Goal: Task Accomplishment & Management: Complete application form

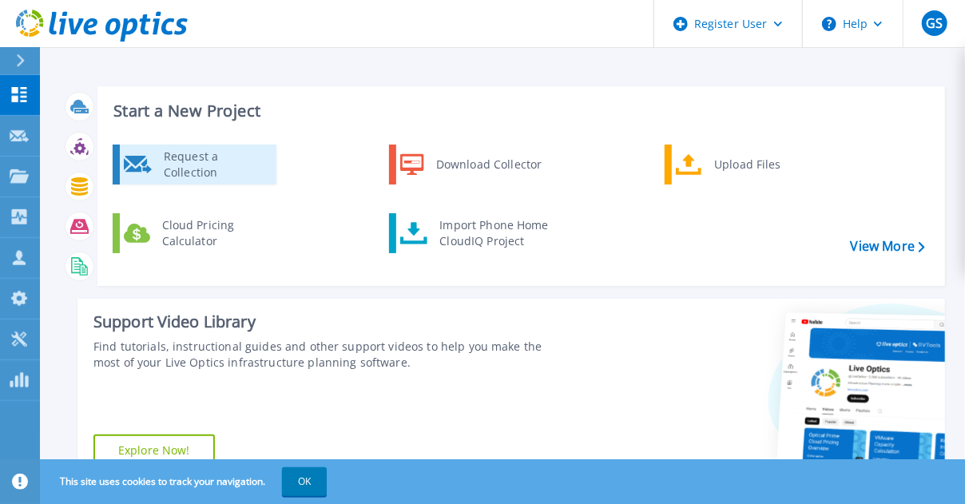
click at [217, 162] on div "Request a Collection" at bounding box center [214, 165] width 117 height 32
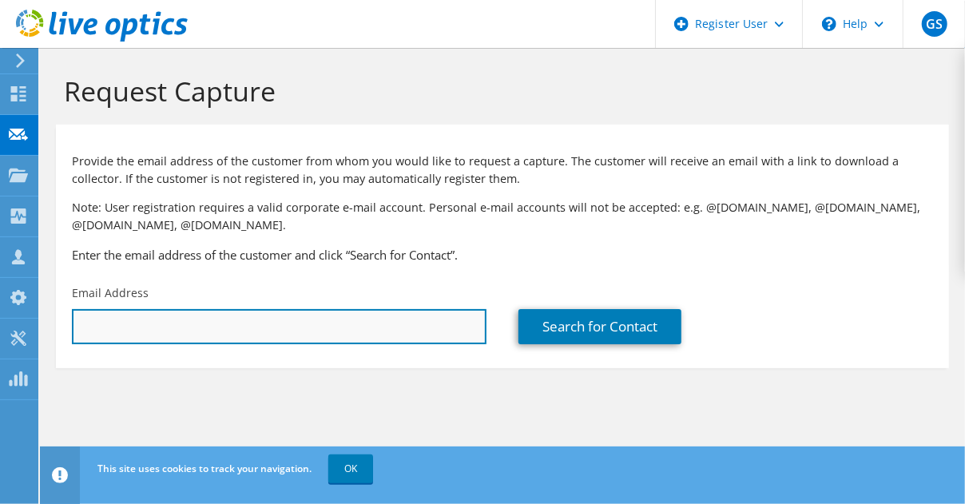
click at [232, 328] on input "text" at bounding box center [279, 326] width 415 height 35
paste input "Michael.BAIN@kinectrics.com"
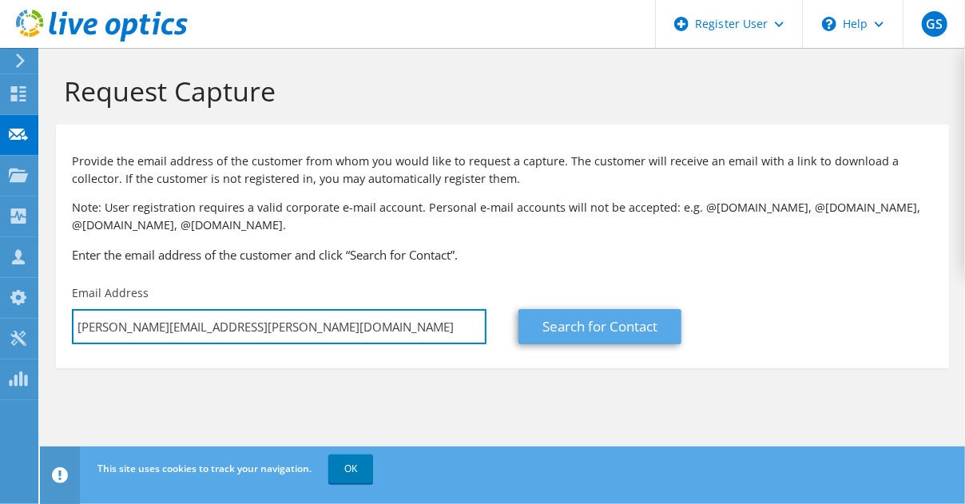
type input "Michael.BAIN@kinectrics.com"
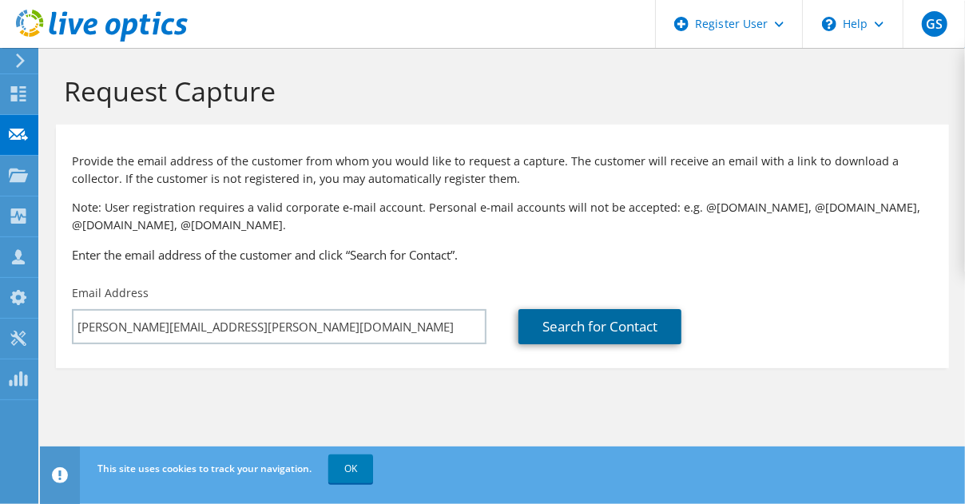
click at [526, 316] on link "Search for Contact" at bounding box center [600, 326] width 163 height 35
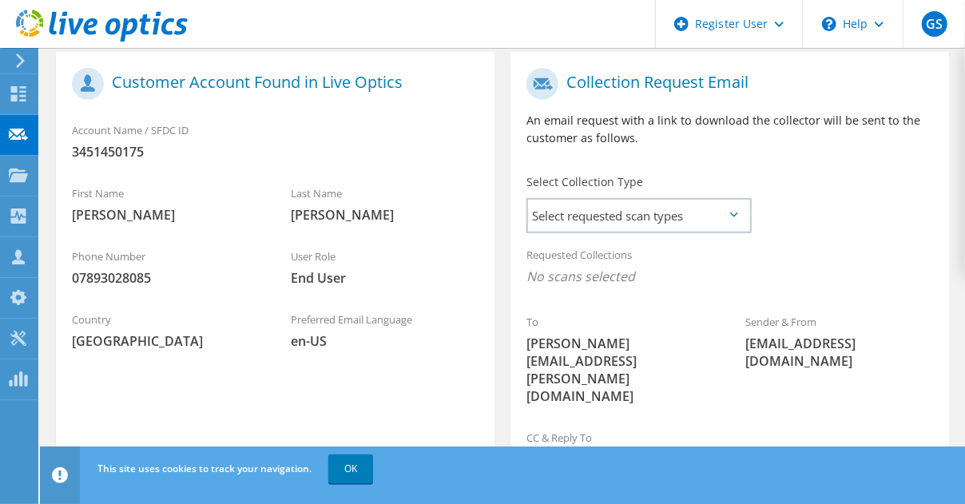
scroll to position [343, 0]
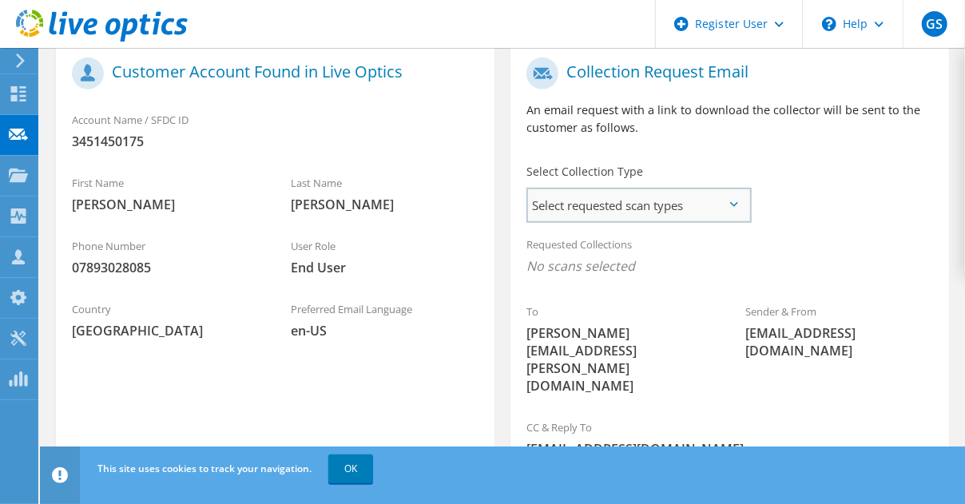
click at [678, 215] on span "Select requested scan types" at bounding box center [638, 205] width 221 height 32
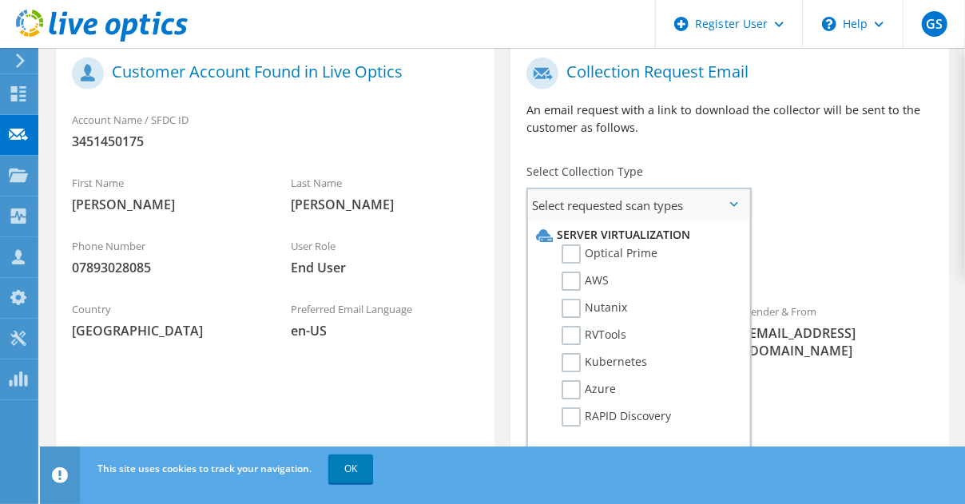
click at [678, 215] on span "Select requested scan types" at bounding box center [638, 205] width 221 height 32
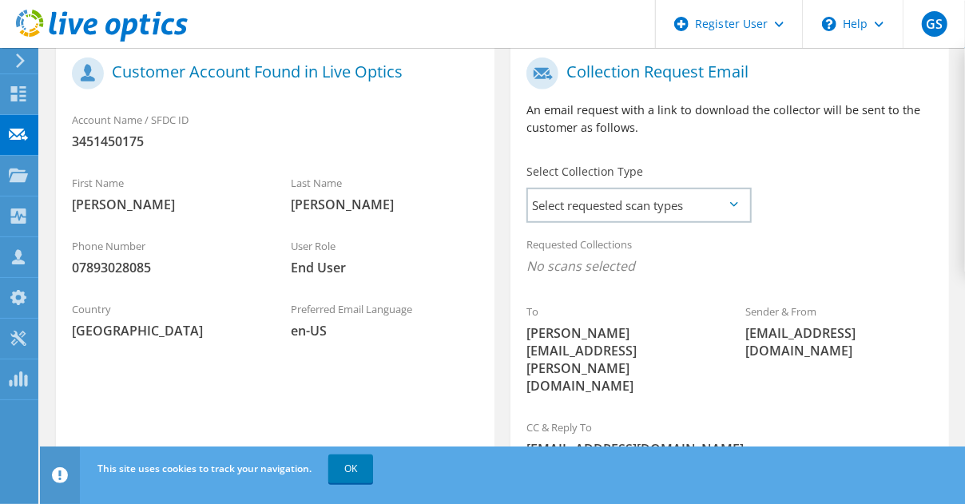
click at [117, 257] on div "Phone Number 07893028085" at bounding box center [165, 256] width 219 height 55
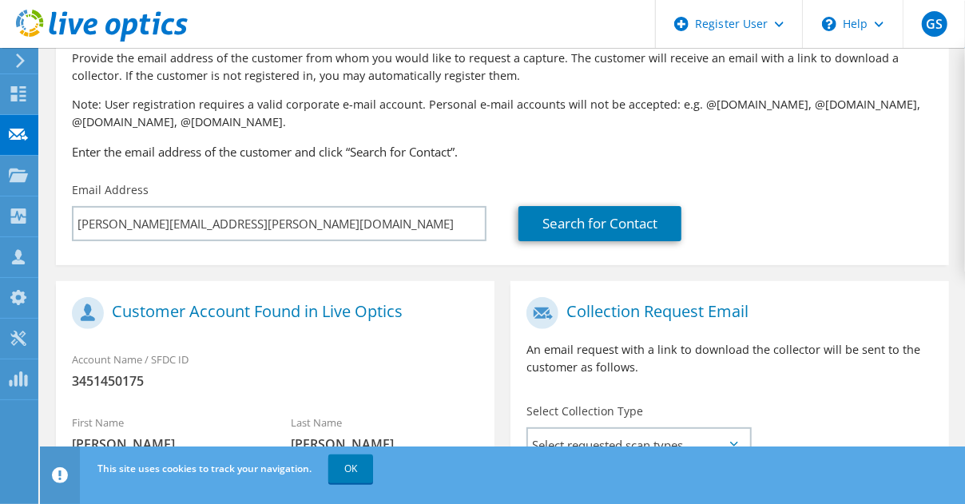
scroll to position [183, 0]
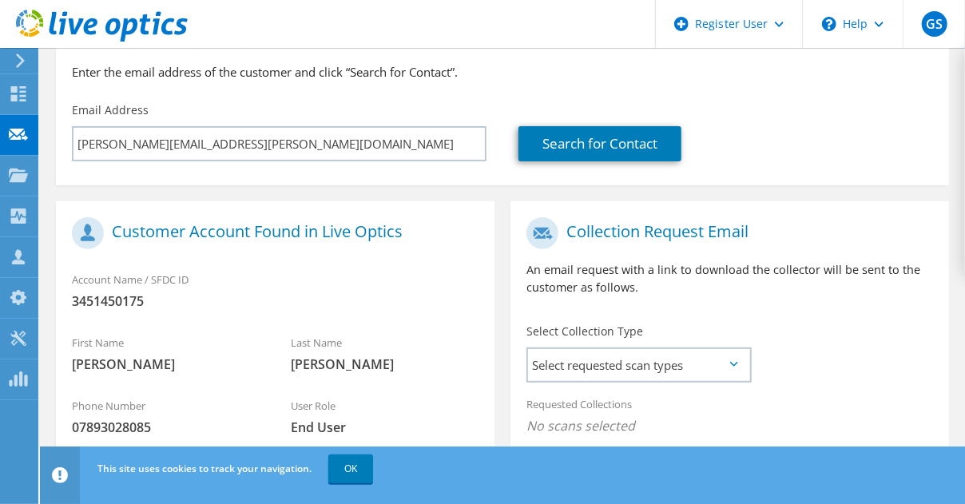
click at [326, 236] on h1 "Customer Account Found in Live Optics" at bounding box center [271, 233] width 399 height 32
click at [328, 234] on h1 "Customer Account Found in Live Optics" at bounding box center [271, 233] width 399 height 32
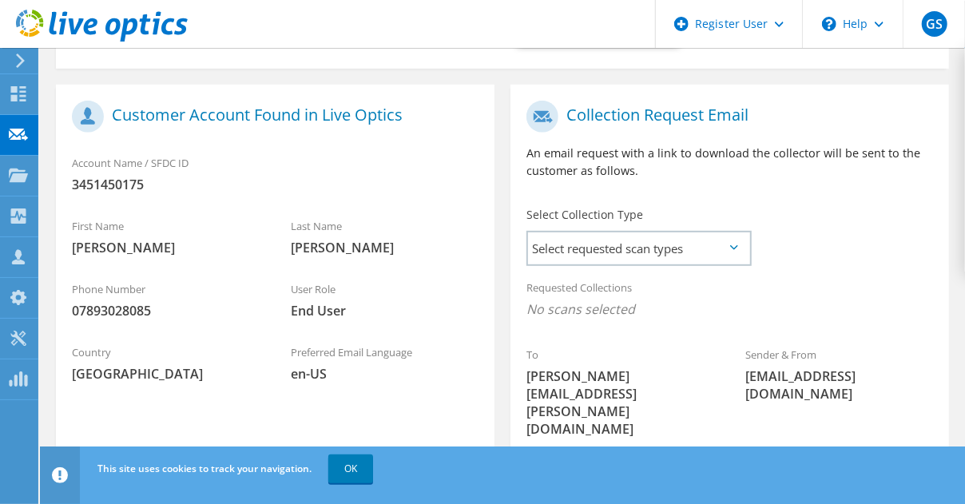
scroll to position [263, 0]
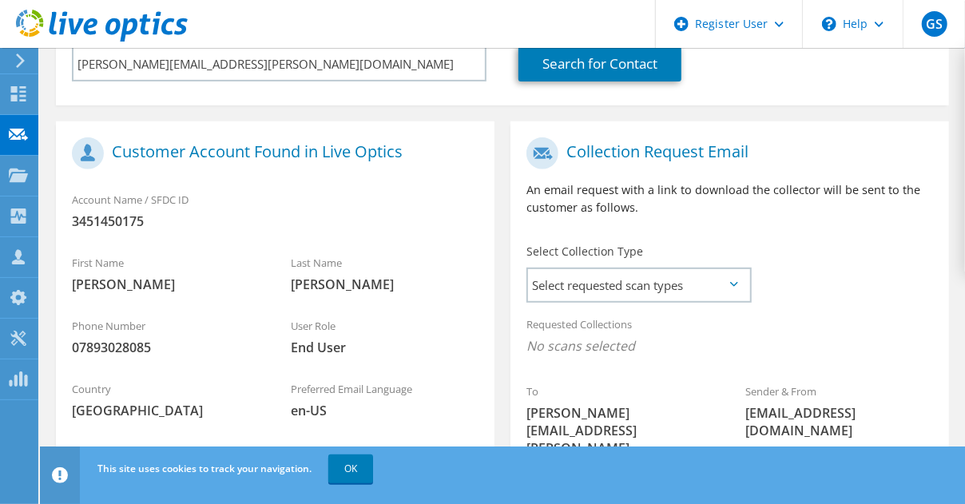
click at [131, 355] on span "07893028085" at bounding box center [165, 348] width 187 height 18
click at [131, 353] on span "07893028085" at bounding box center [165, 348] width 187 height 18
drag, startPoint x: 131, startPoint y: 353, endPoint x: 278, endPoint y: 297, distance: 157.3
click at [278, 297] on div "Last Name Bain" at bounding box center [384, 273] width 219 height 55
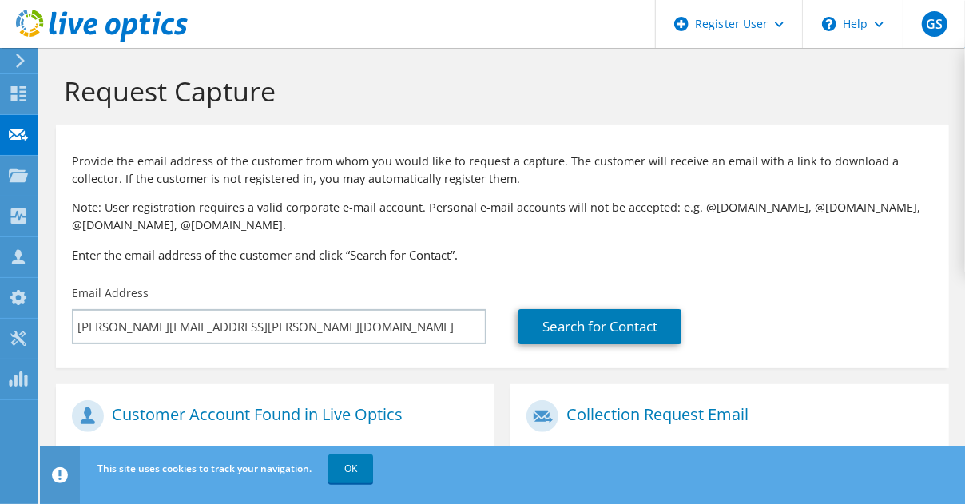
scroll to position [320, 0]
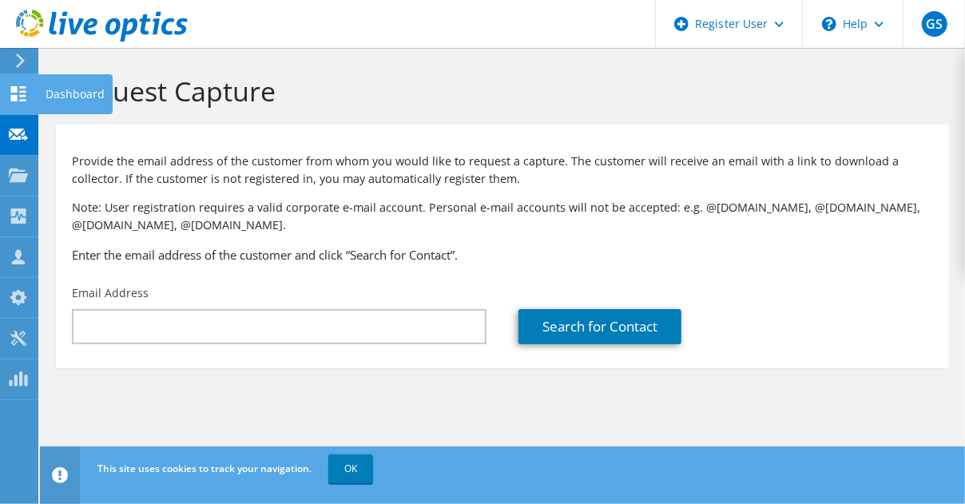
click at [19, 101] on div at bounding box center [18, 96] width 19 height 18
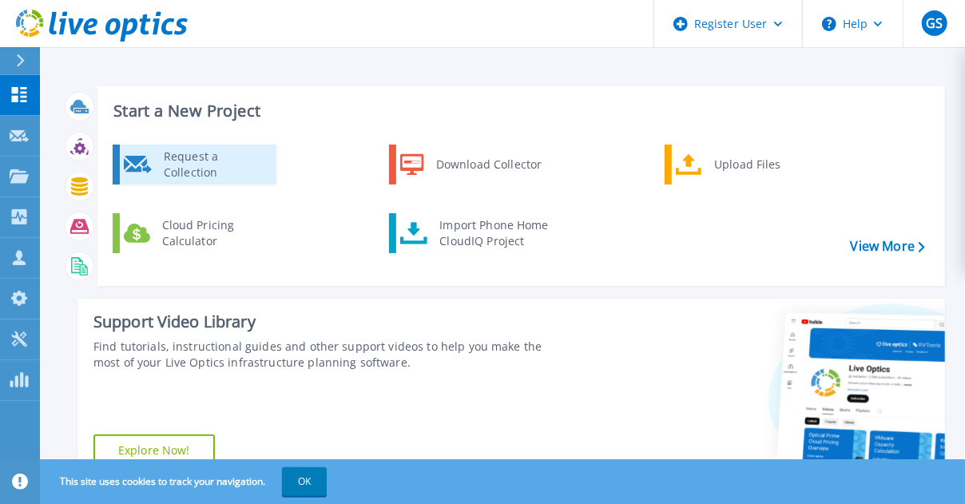
click at [213, 165] on div "Request a Collection" at bounding box center [214, 165] width 117 height 32
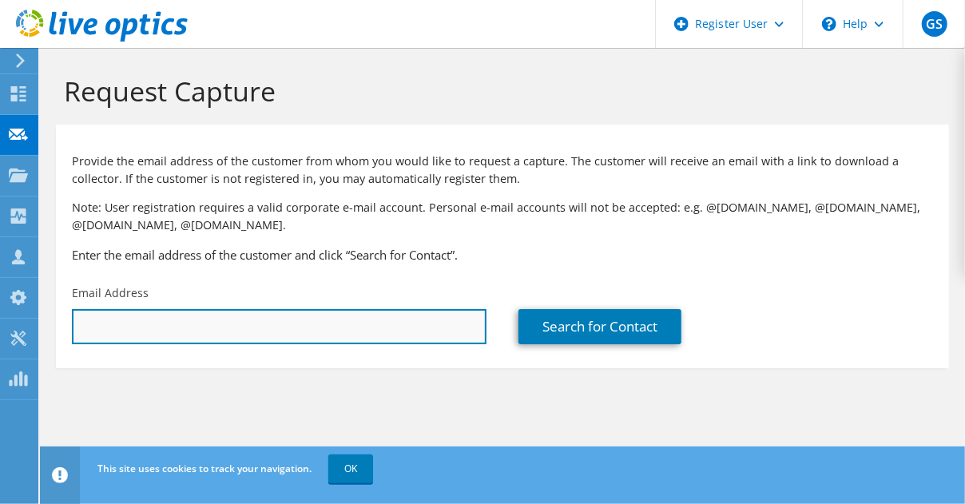
click at [218, 330] on input "text" at bounding box center [279, 326] width 415 height 35
paste input "[PERSON_NAME][EMAIL_ADDRESS][PERSON_NAME][DOMAIN_NAME]"
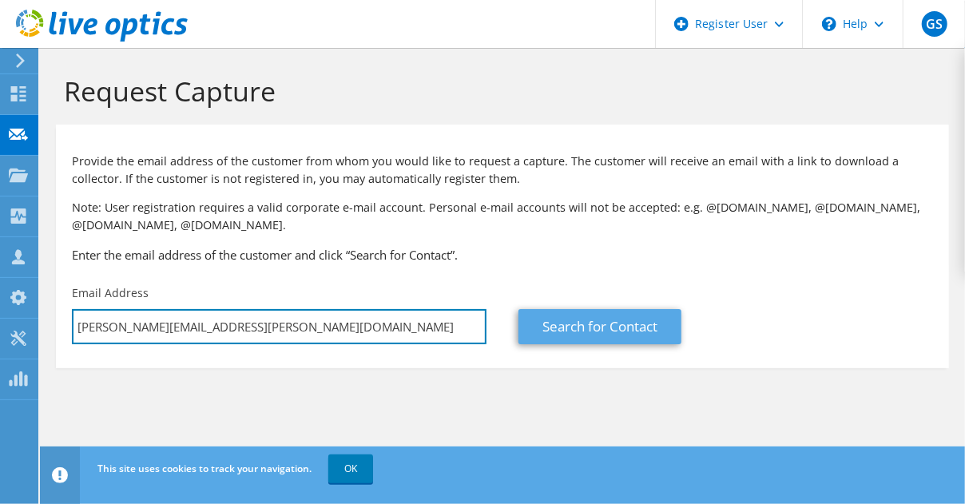
type input "[PERSON_NAME][EMAIL_ADDRESS][PERSON_NAME][DOMAIN_NAME]"
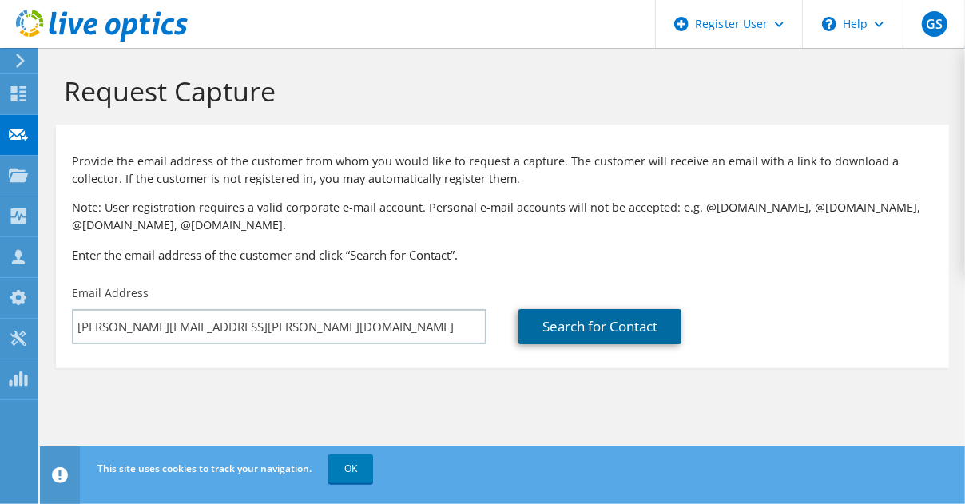
click at [553, 330] on link "Search for Contact" at bounding box center [600, 326] width 163 height 35
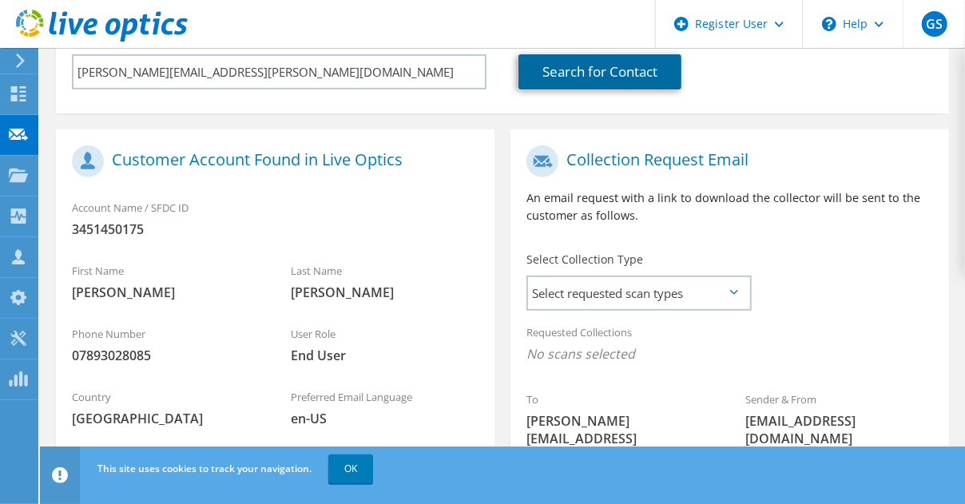
scroll to position [320, 0]
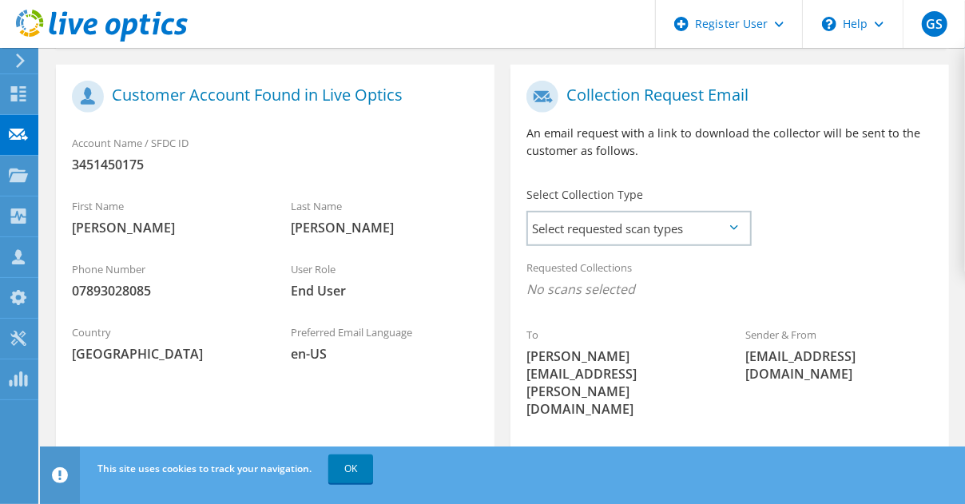
click at [115, 288] on span "07893028085" at bounding box center [165, 291] width 187 height 18
drag, startPoint x: 115, startPoint y: 288, endPoint x: 226, endPoint y: 306, distance: 112.6
click at [226, 306] on div "Phone Number 07893028085" at bounding box center [165, 279] width 219 height 55
click at [690, 244] on span "Select requested scan types" at bounding box center [638, 229] width 221 height 32
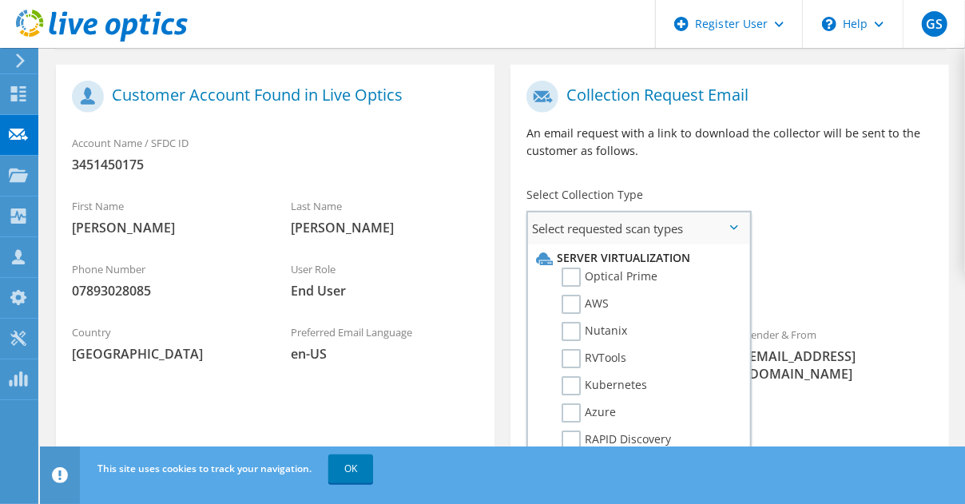
click at [690, 244] on ul "Server Virtualization Optical Prime AWS Nutanix RVTools Kubernetes Azure" at bounding box center [636, 354] width 209 height 221
click at [734, 226] on icon at bounding box center [734, 227] width 8 height 5
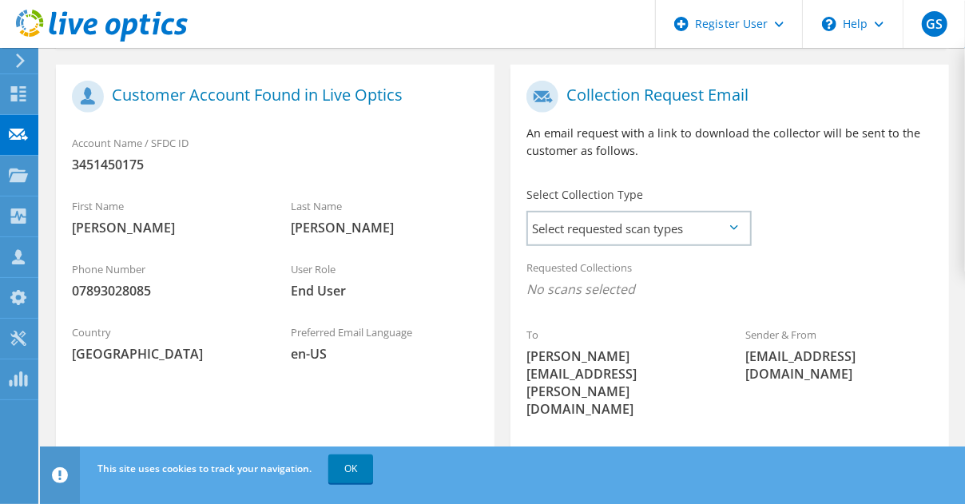
click at [824, 226] on div "To Michael.BAIN@kinectrics.com Sender & From liveoptics@liveoptics.com" at bounding box center [730, 253] width 439 height 361
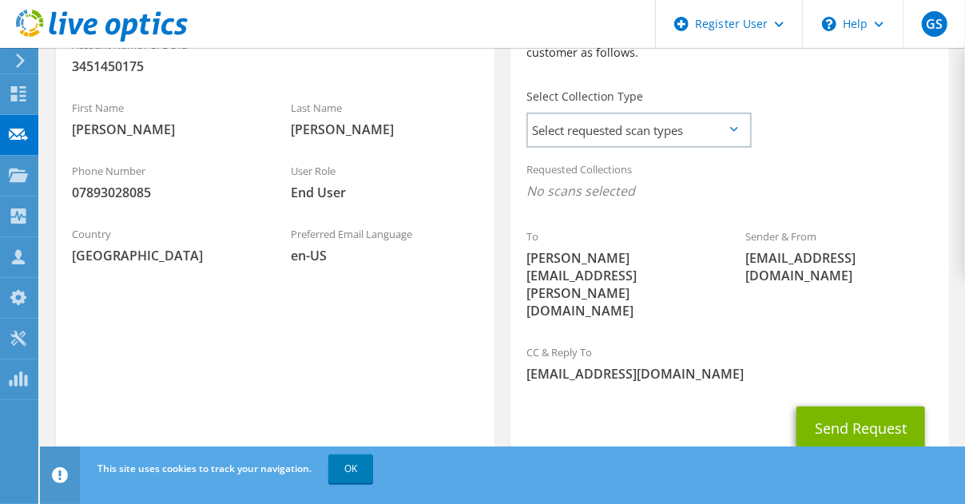
scroll to position [183, 0]
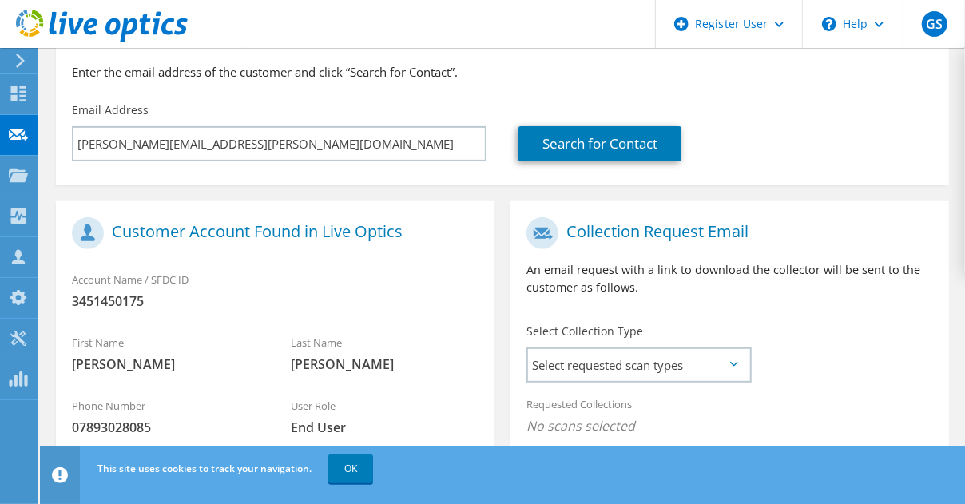
click at [159, 231] on h1 "Customer Account Found in Live Optics" at bounding box center [271, 233] width 399 height 32
click at [232, 231] on h1 "Customer Account Found in Live Optics" at bounding box center [271, 233] width 399 height 32
click at [536, 237] on use at bounding box center [543, 233] width 32 height 32
click at [109, 428] on span "07893028085" at bounding box center [165, 428] width 187 height 18
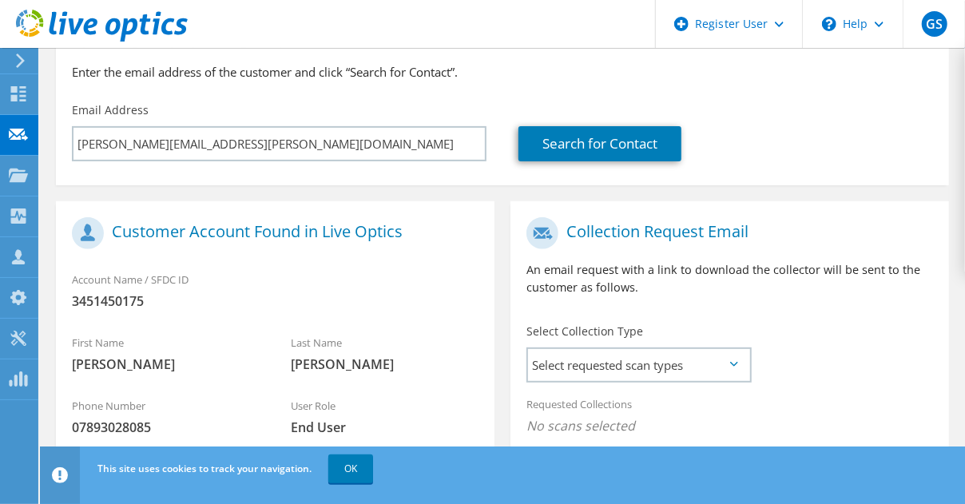
click at [106, 420] on span "07893028085" at bounding box center [165, 428] width 187 height 18
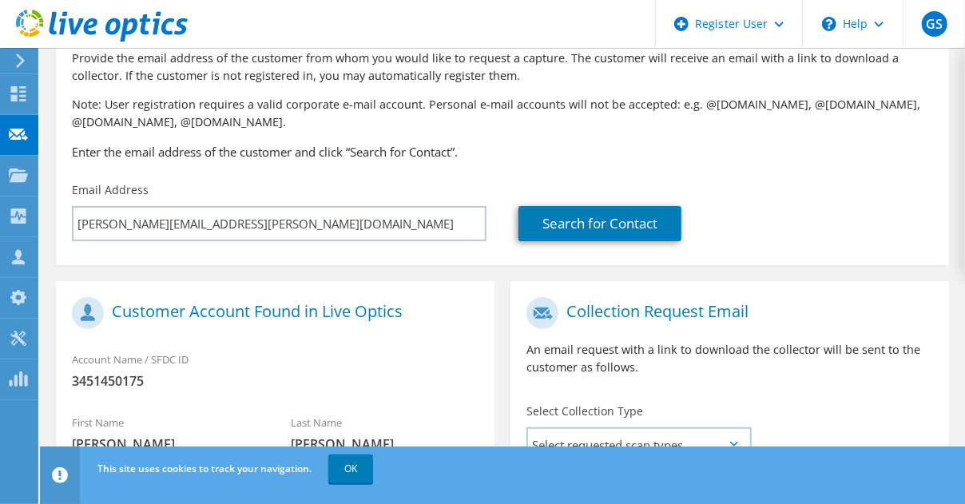
scroll to position [0, 0]
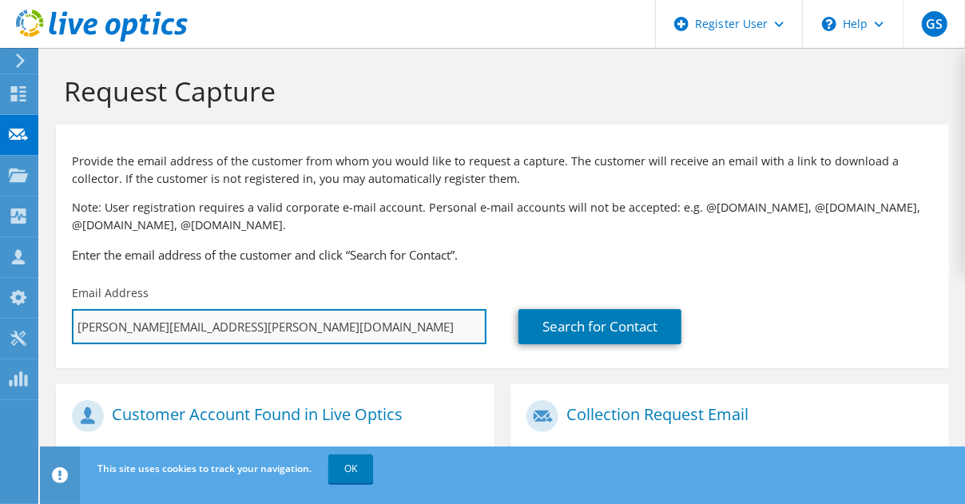
click at [268, 333] on input "Michael.BAIN@kinectrics.com" at bounding box center [279, 326] width 415 height 35
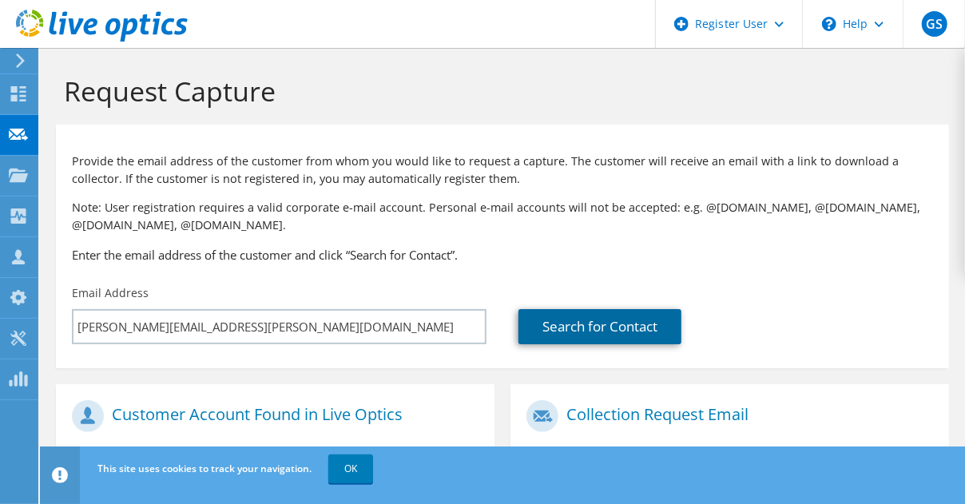
click at [573, 328] on link "Search for Contact" at bounding box center [600, 326] width 163 height 35
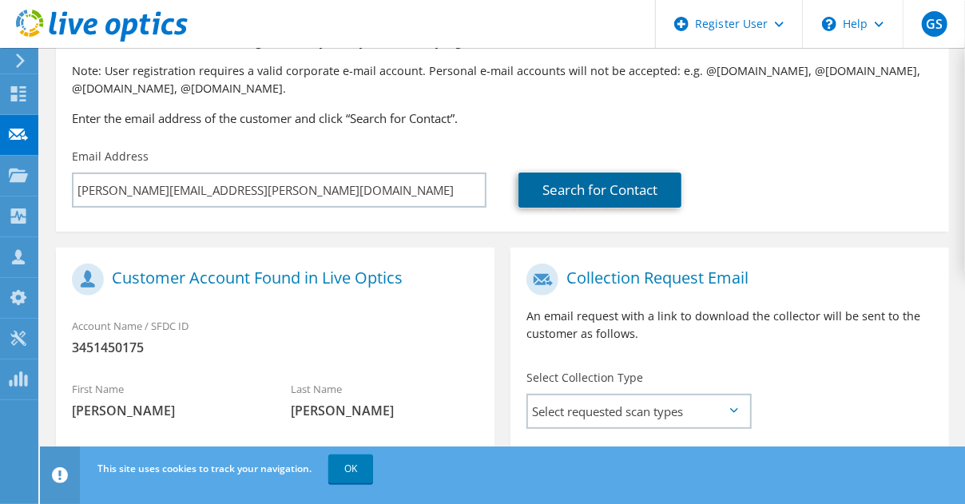
scroll to position [400, 0]
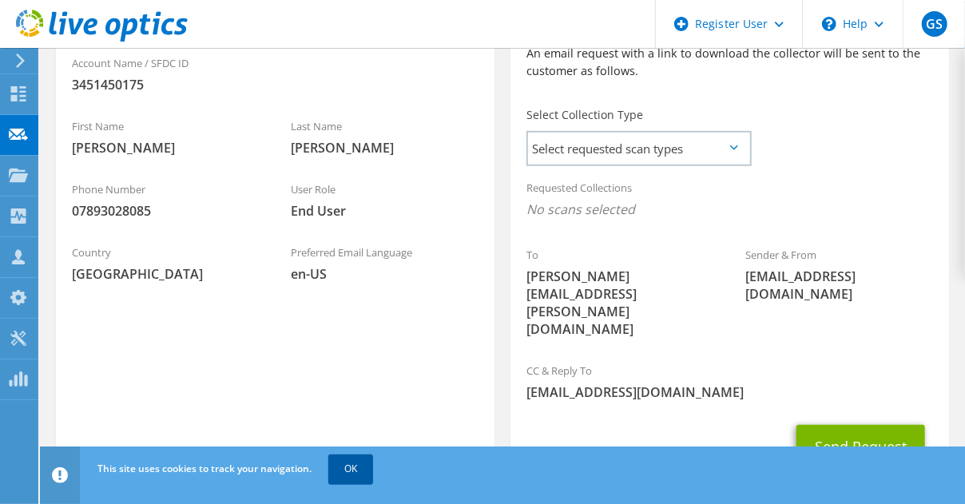
click at [356, 477] on link "OK" at bounding box center [350, 469] width 45 height 29
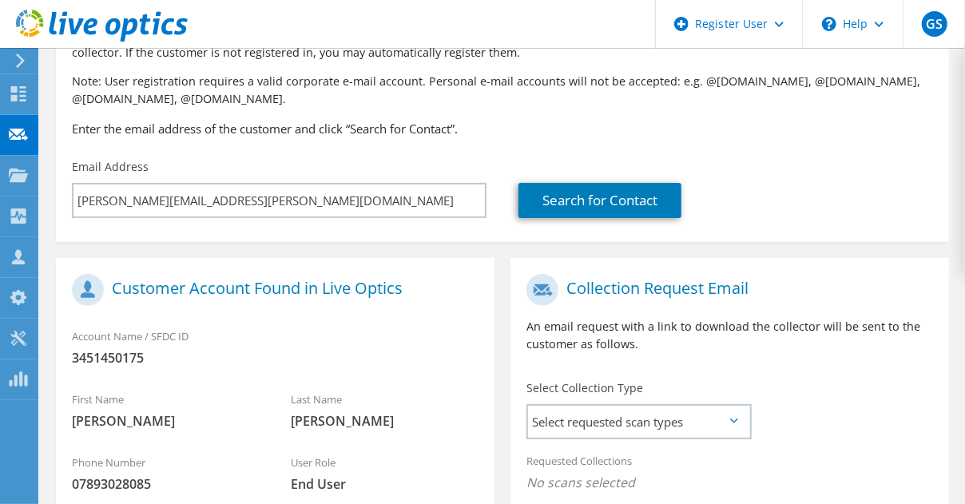
scroll to position [0, 0]
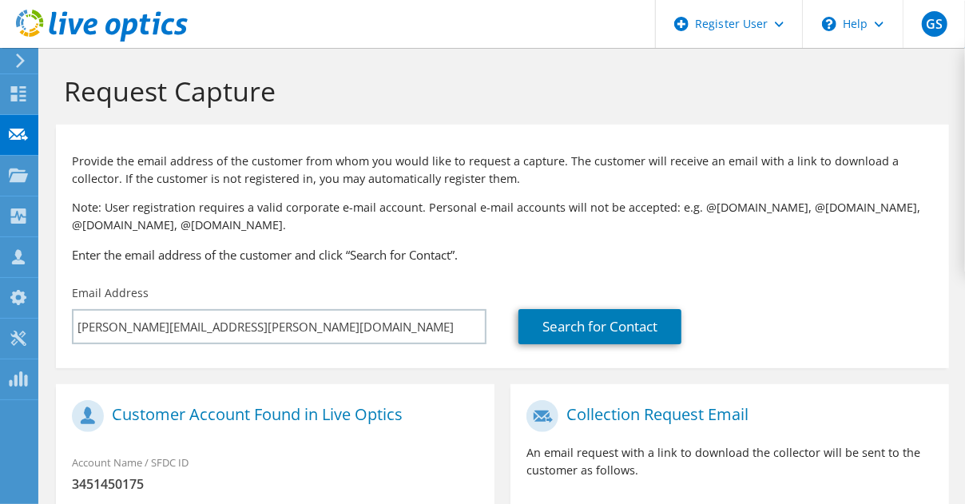
click at [91, 26] on icon at bounding box center [102, 26] width 172 height 33
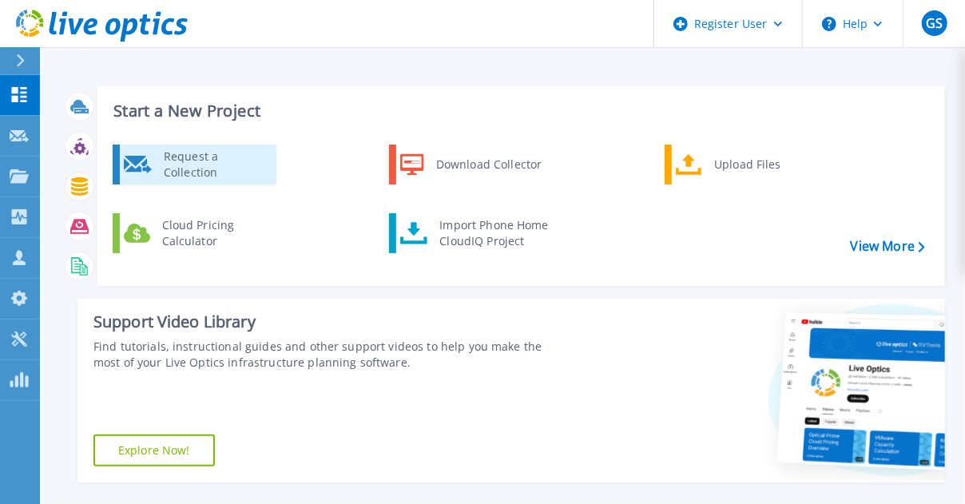
click at [143, 162] on icon at bounding box center [138, 165] width 28 height 18
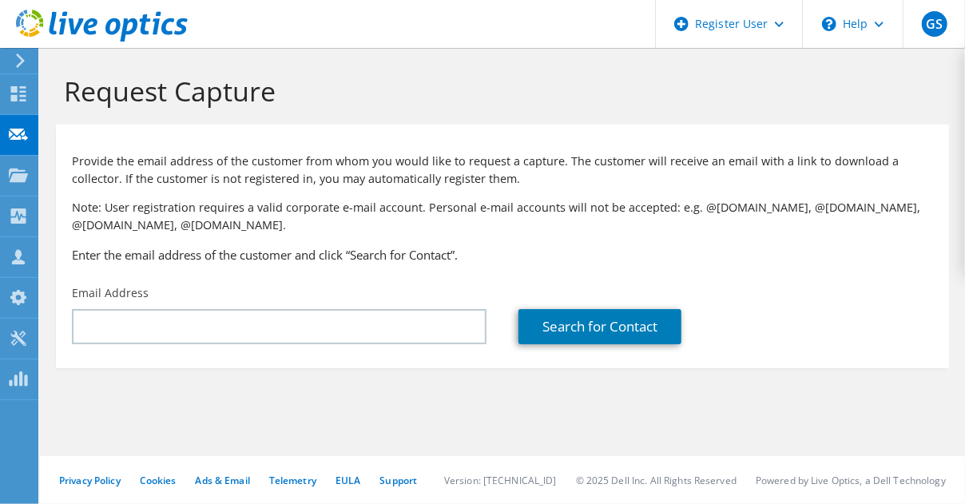
click at [360, 305] on div "Email Address" at bounding box center [279, 314] width 447 height 75
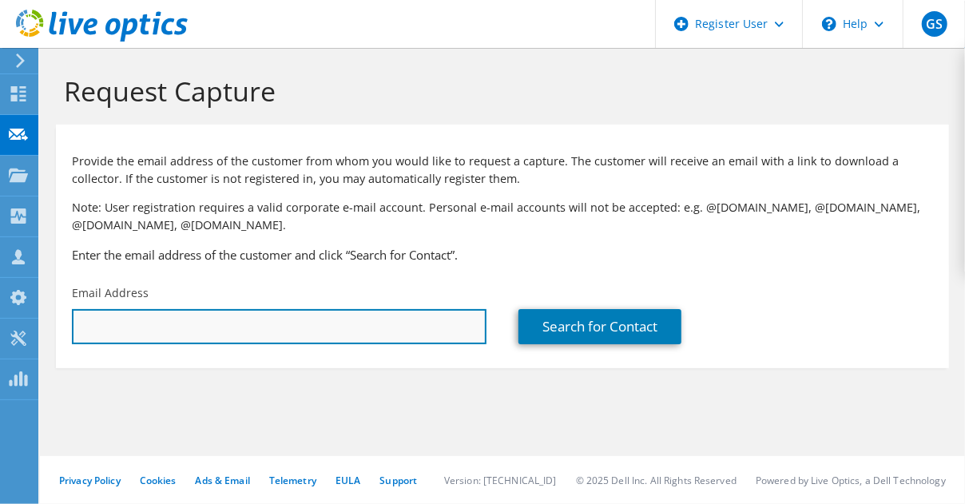
click at [348, 319] on input "text" at bounding box center [279, 326] width 415 height 35
paste input "[PERSON_NAME][EMAIL_ADDRESS][PERSON_NAME][DOMAIN_NAME]"
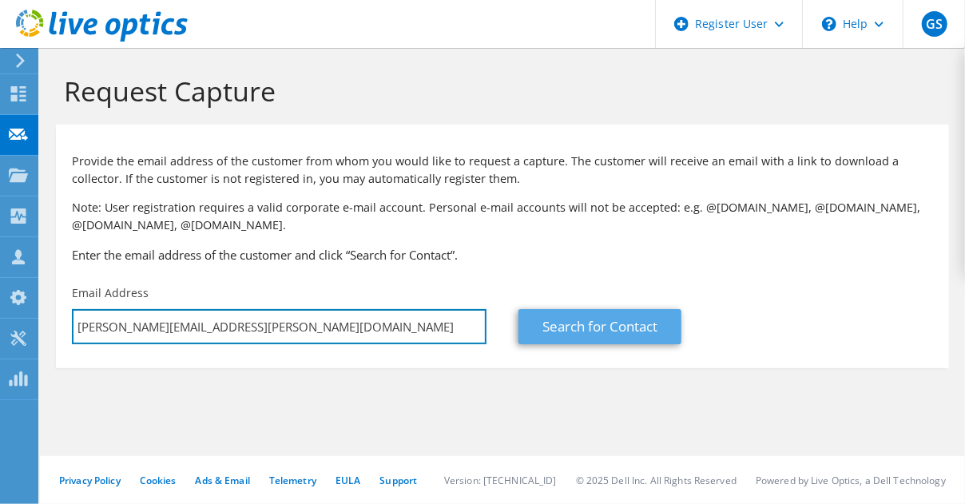
type input "[PERSON_NAME][EMAIL_ADDRESS][PERSON_NAME][DOMAIN_NAME]"
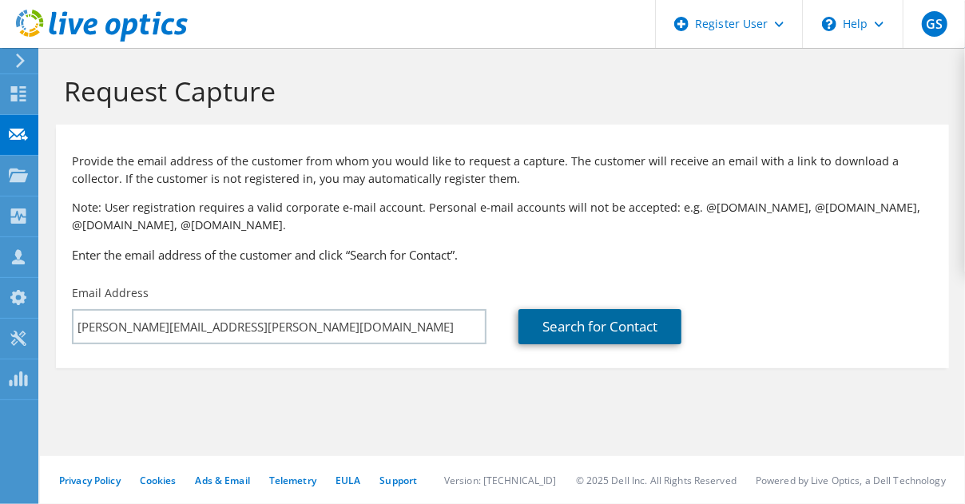
click at [622, 336] on link "Search for Contact" at bounding box center [600, 326] width 163 height 35
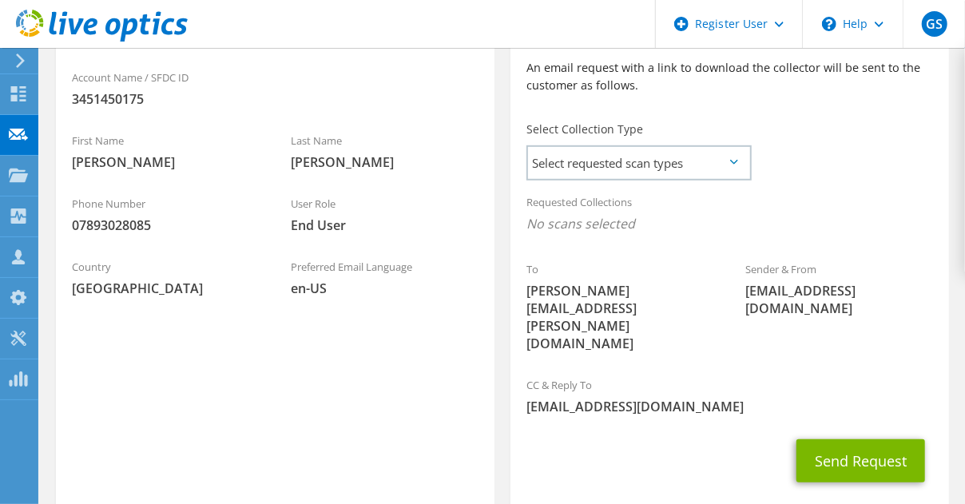
scroll to position [423, 0]
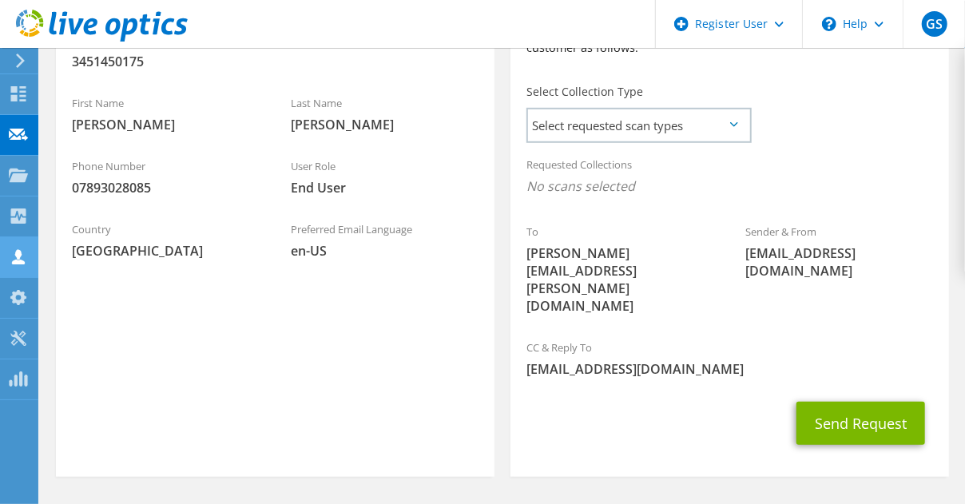
click at [11, 249] on icon at bounding box center [18, 256] width 19 height 15
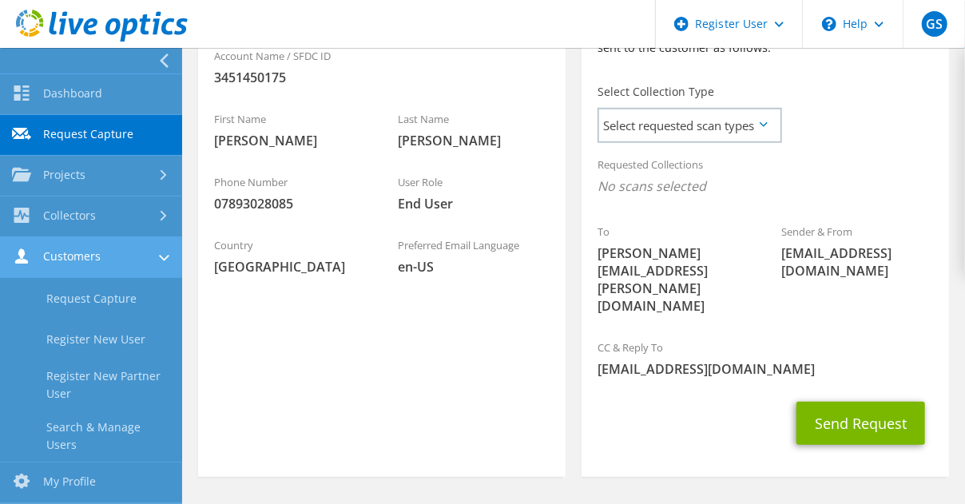
click at [111, 246] on link "Customers" at bounding box center [91, 257] width 182 height 41
click at [113, 252] on link "Customers" at bounding box center [91, 257] width 182 height 41
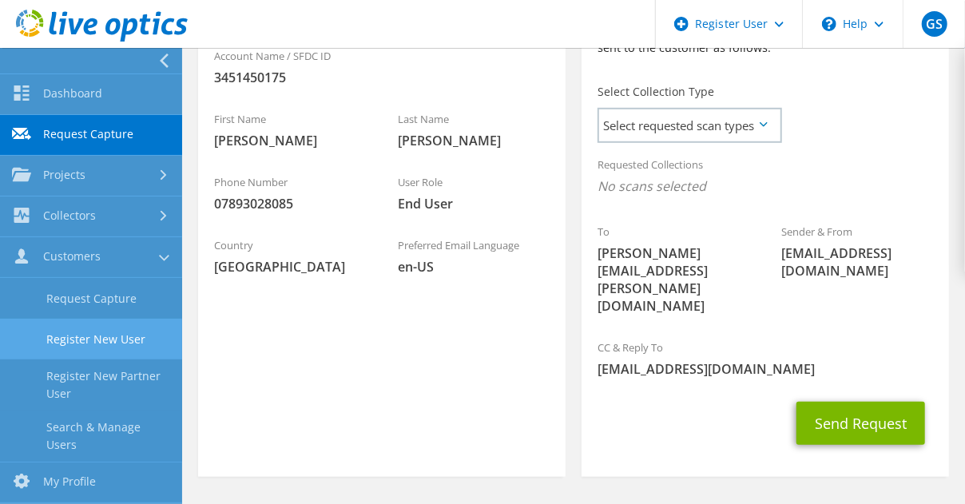
click at [109, 337] on link "Register New User" at bounding box center [91, 339] width 182 height 41
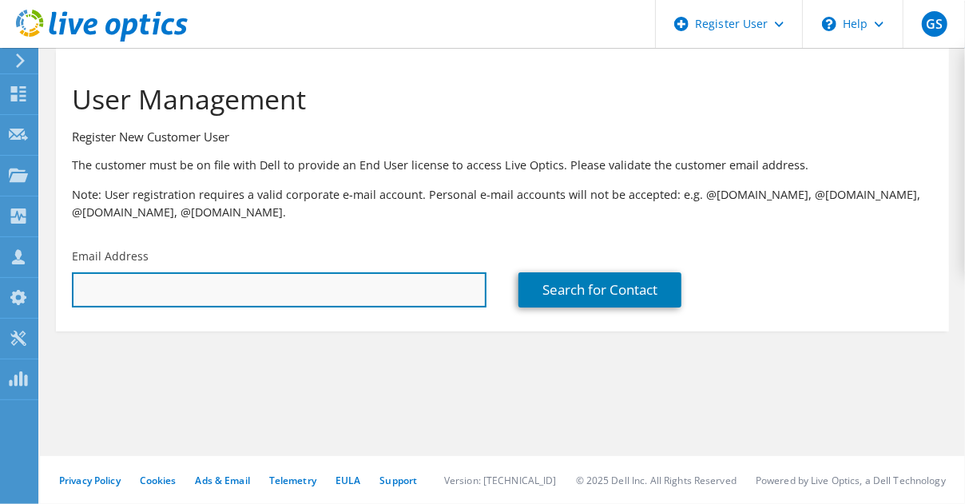
click at [231, 279] on input "text" at bounding box center [279, 289] width 415 height 35
paste input "Michael.BAIN@kinectrics.com"
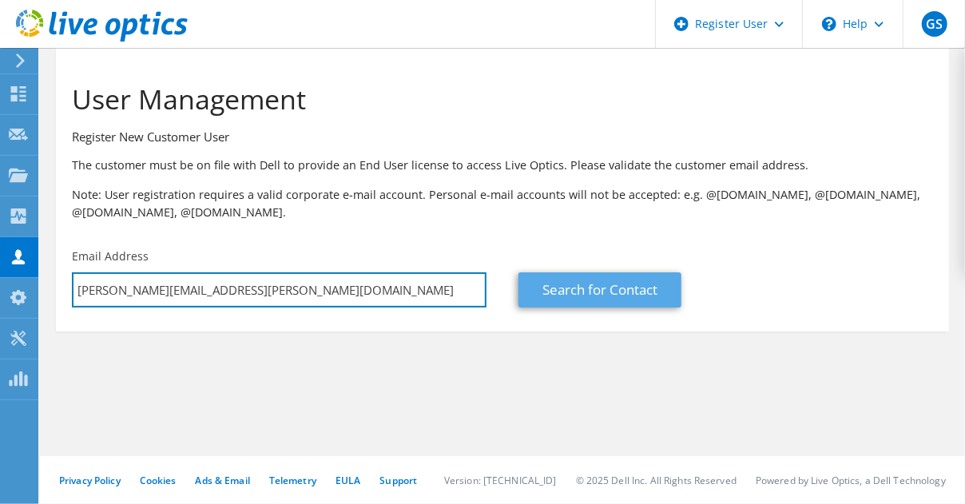
type input "Michael.BAIN@kinectrics.com"
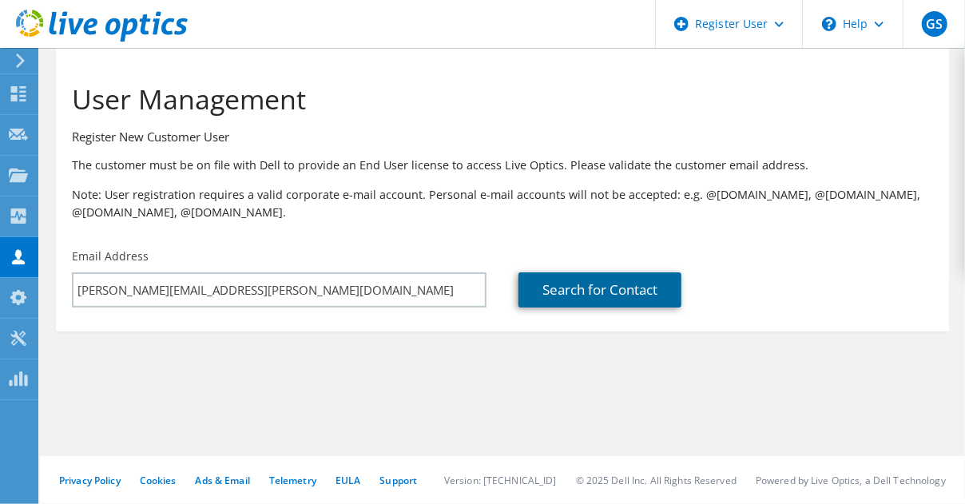
click at [571, 300] on link "Search for Contact" at bounding box center [600, 289] width 163 height 35
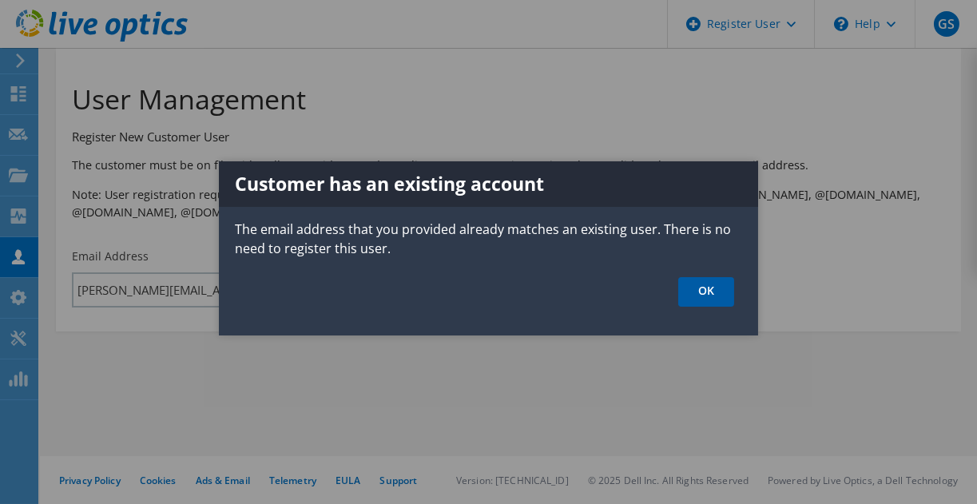
click at [704, 289] on link "OK" at bounding box center [706, 292] width 56 height 30
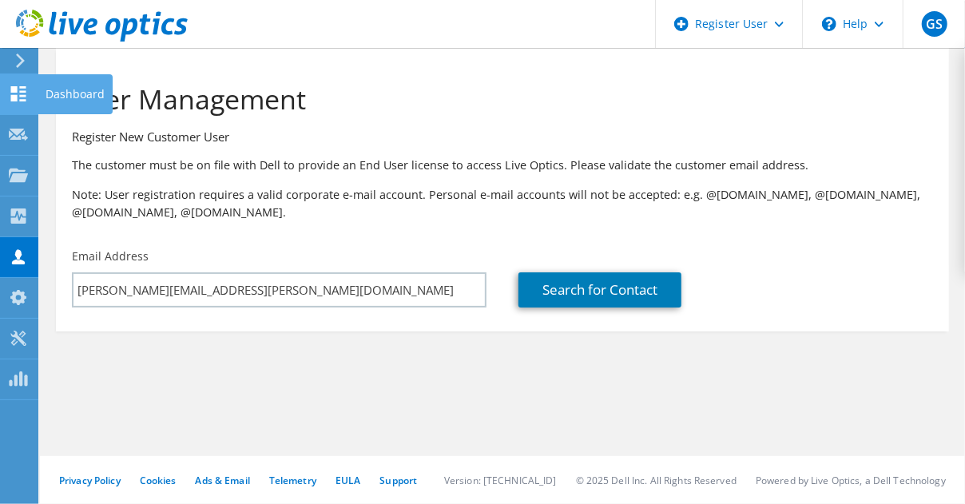
click at [11, 98] on use at bounding box center [18, 93] width 15 height 15
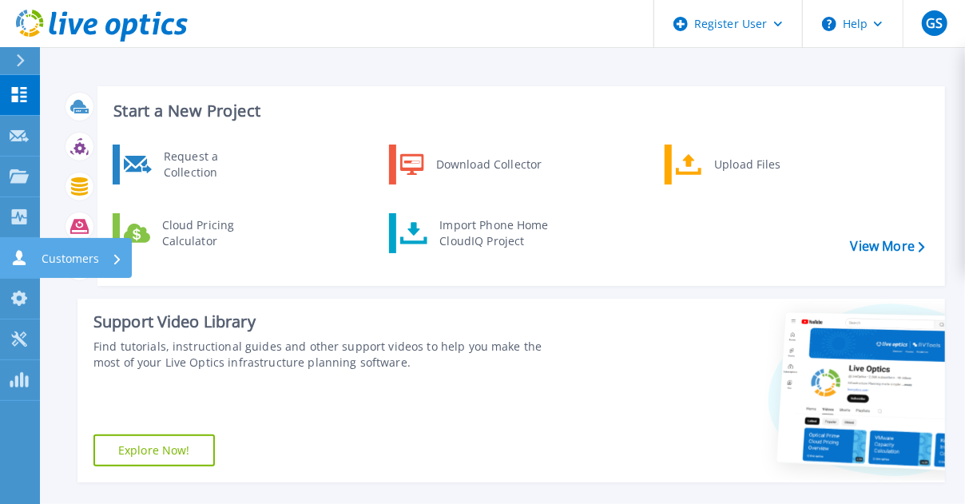
click at [109, 260] on div "Customers" at bounding box center [82, 259] width 81 height 42
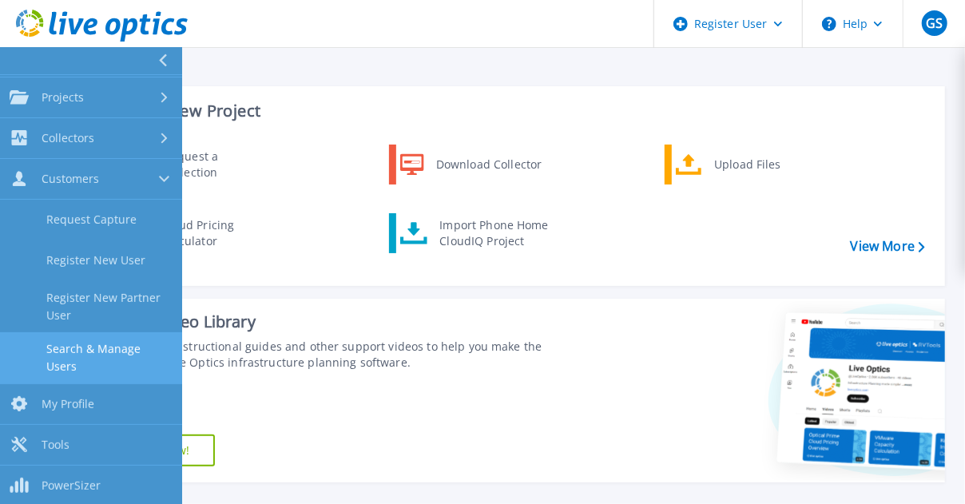
scroll to position [80, 0]
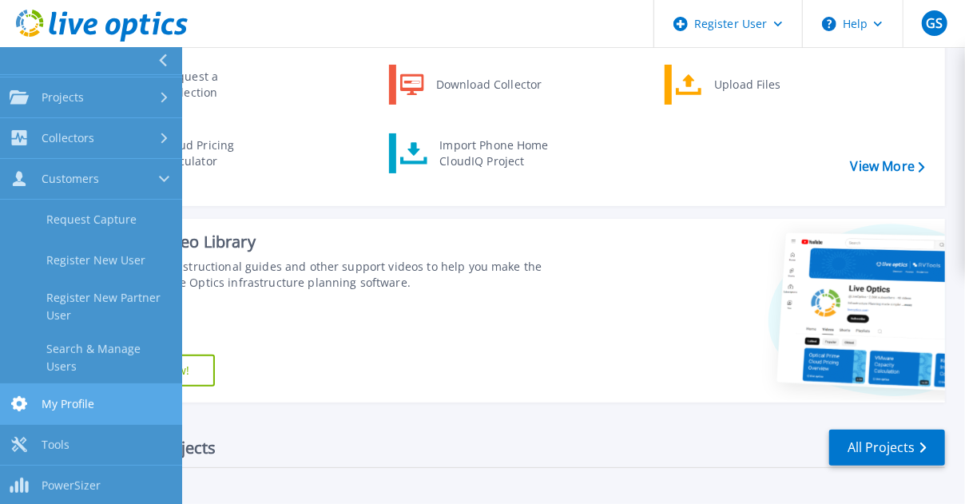
click at [95, 401] on link "My Profile My Profile" at bounding box center [91, 404] width 182 height 41
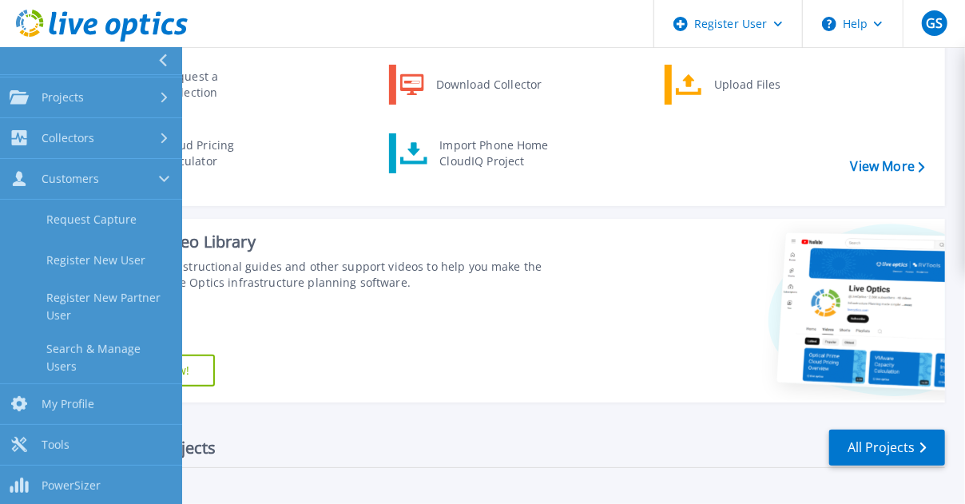
scroll to position [69, 0]
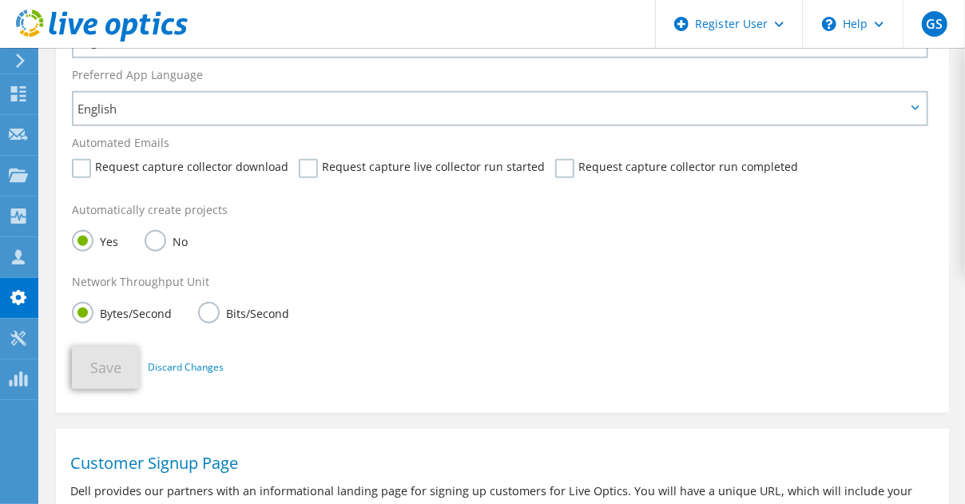
scroll to position [539, 0]
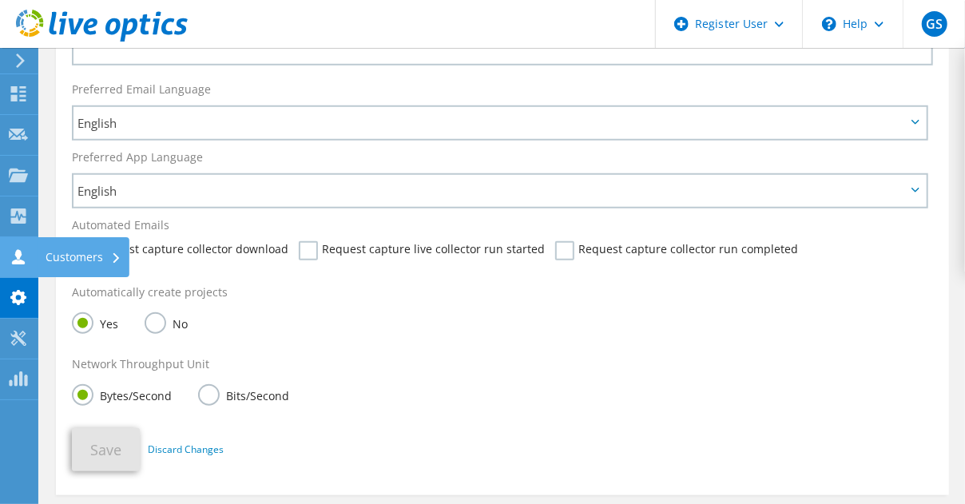
click at [82, 264] on div "Customers" at bounding box center [84, 257] width 92 height 40
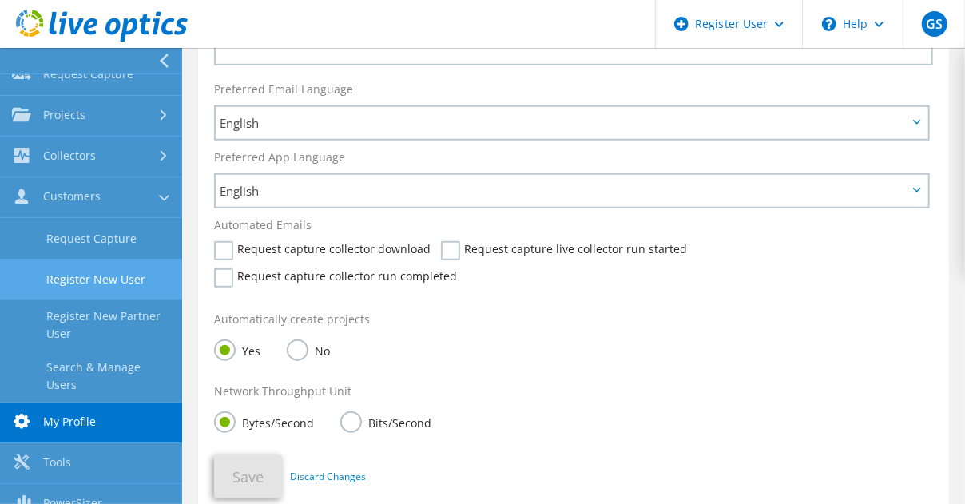
scroll to position [77, 0]
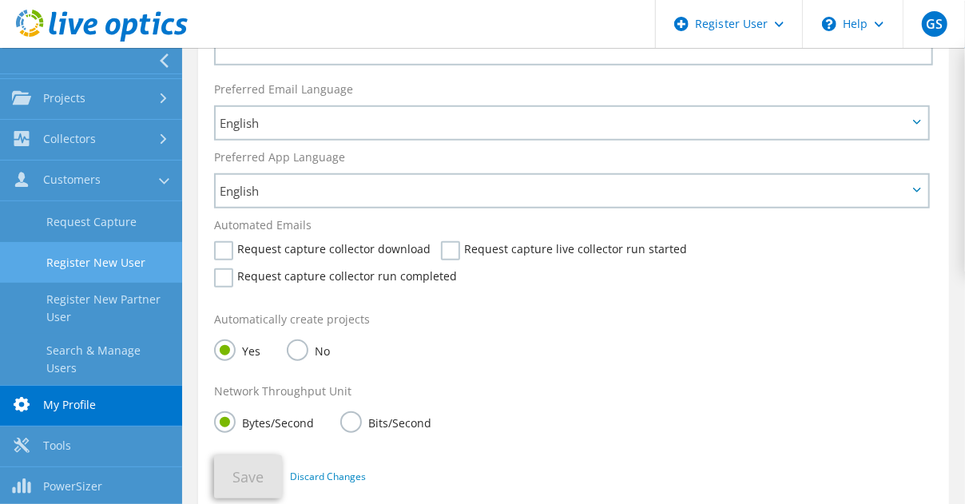
click at [83, 266] on link "Register New User" at bounding box center [91, 262] width 182 height 41
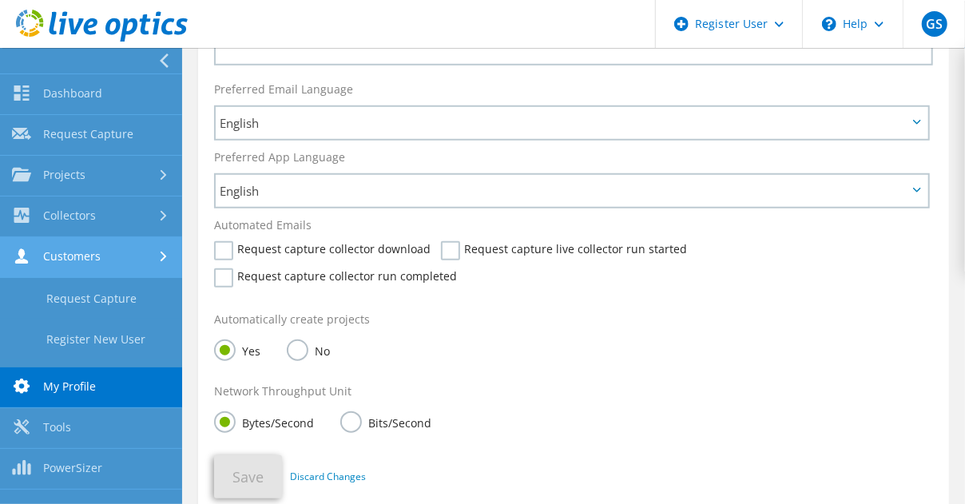
scroll to position [0, 0]
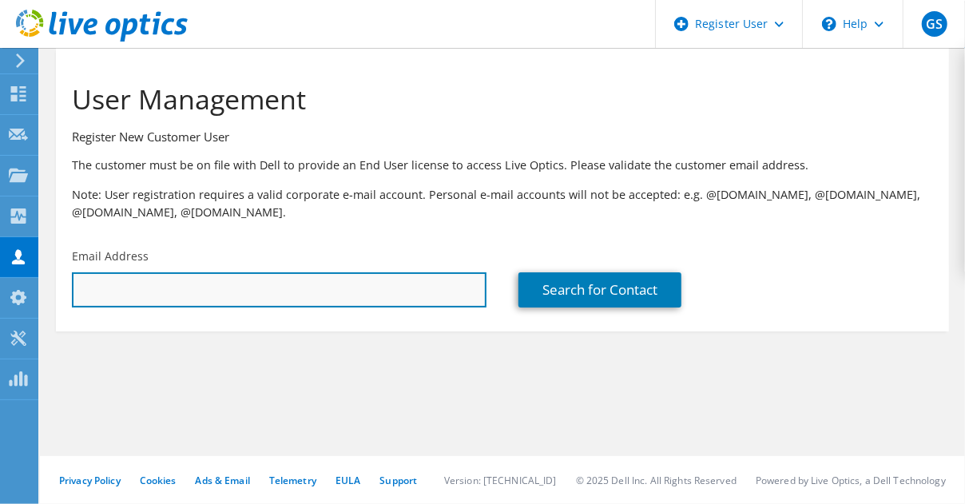
click at [188, 296] on input "text" at bounding box center [279, 289] width 415 height 35
paste input "[PERSON_NAME][EMAIL_ADDRESS][PERSON_NAME][DOMAIN_NAME]"
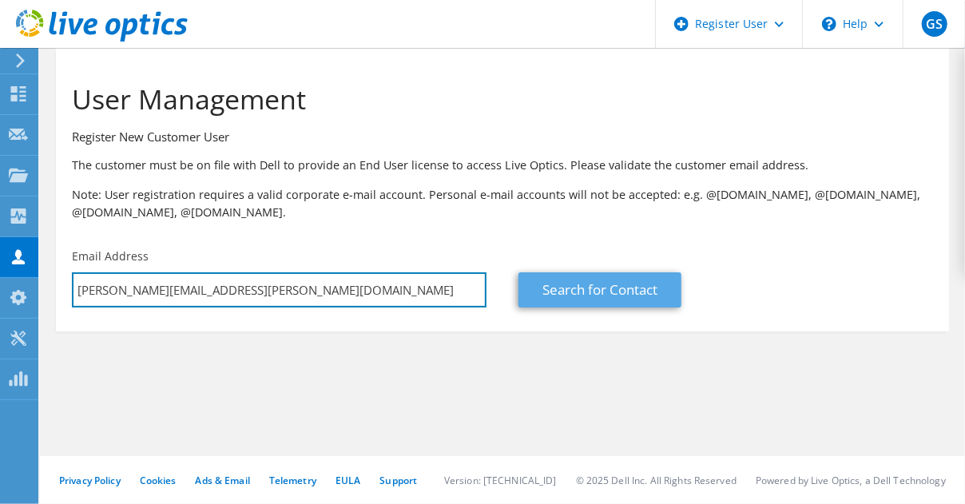
type input "[PERSON_NAME][EMAIL_ADDRESS][PERSON_NAME][DOMAIN_NAME]"
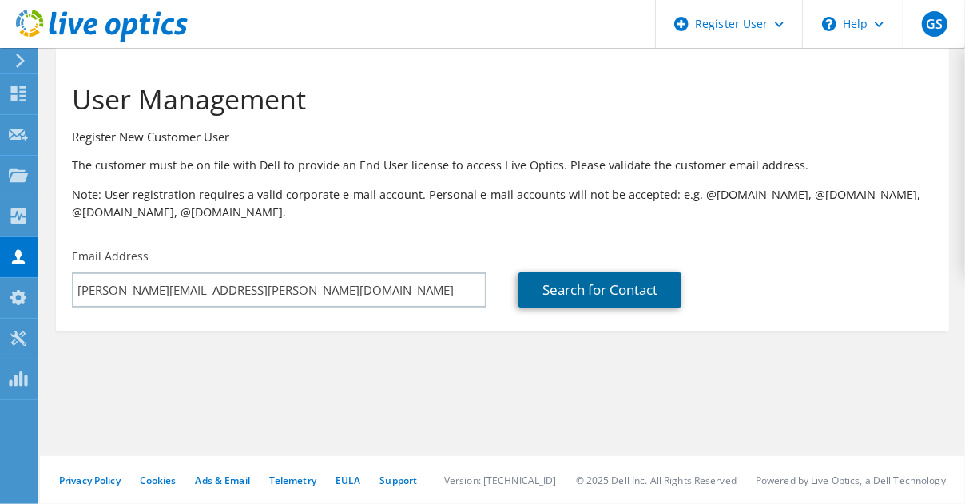
click at [555, 277] on link "Search for Contact" at bounding box center [600, 289] width 163 height 35
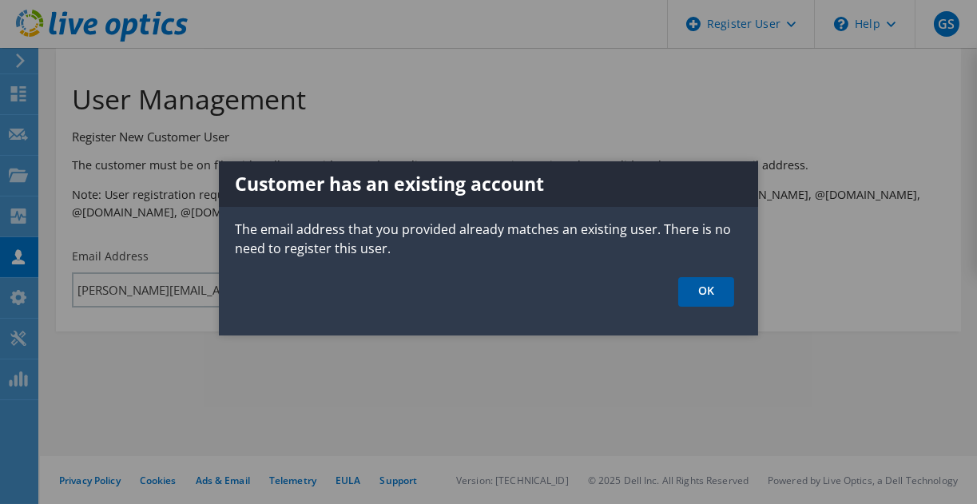
click at [720, 297] on link "OK" at bounding box center [706, 292] width 56 height 30
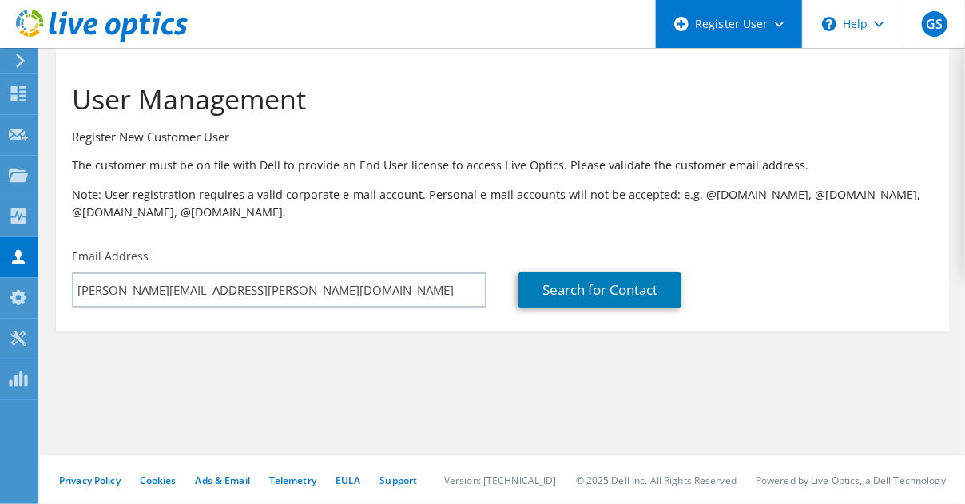
click at [765, 30] on div "Register User" at bounding box center [728, 24] width 147 height 48
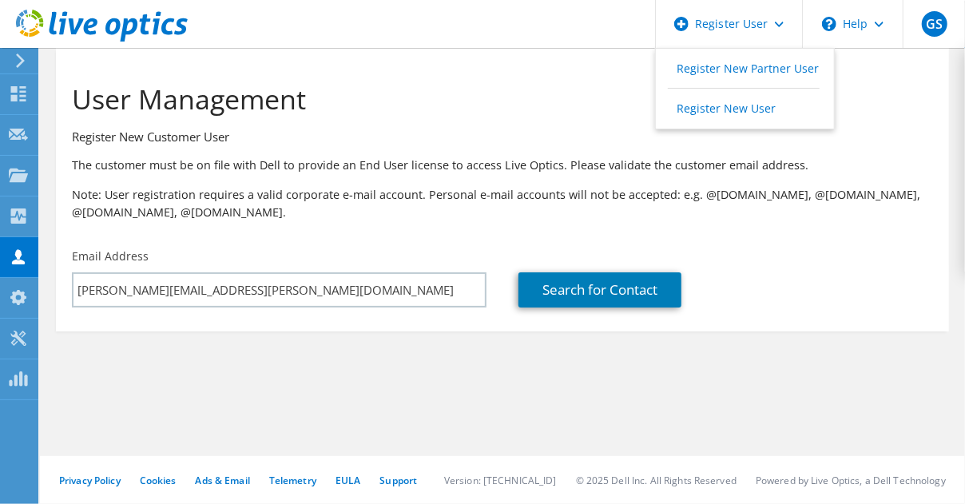
click at [443, 145] on h3 "Register New Customer User" at bounding box center [502, 137] width 861 height 18
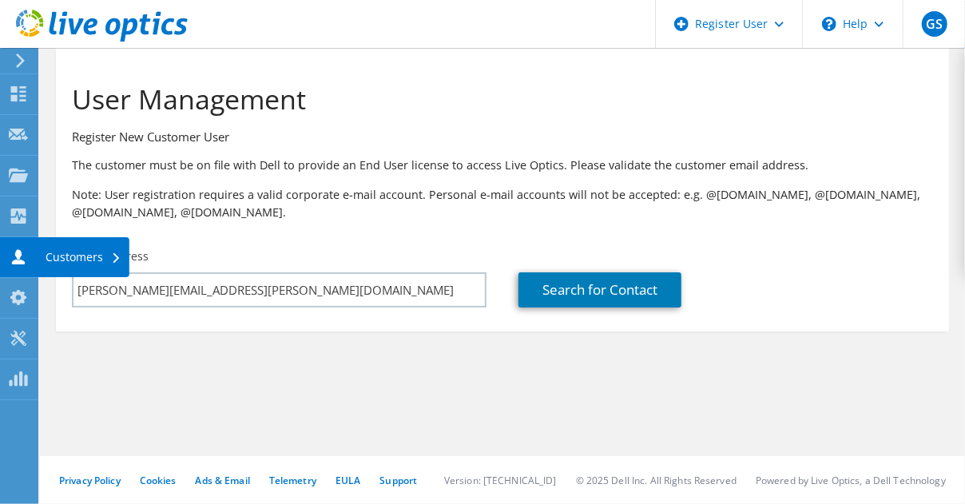
click at [18, 260] on use at bounding box center [18, 256] width 13 height 15
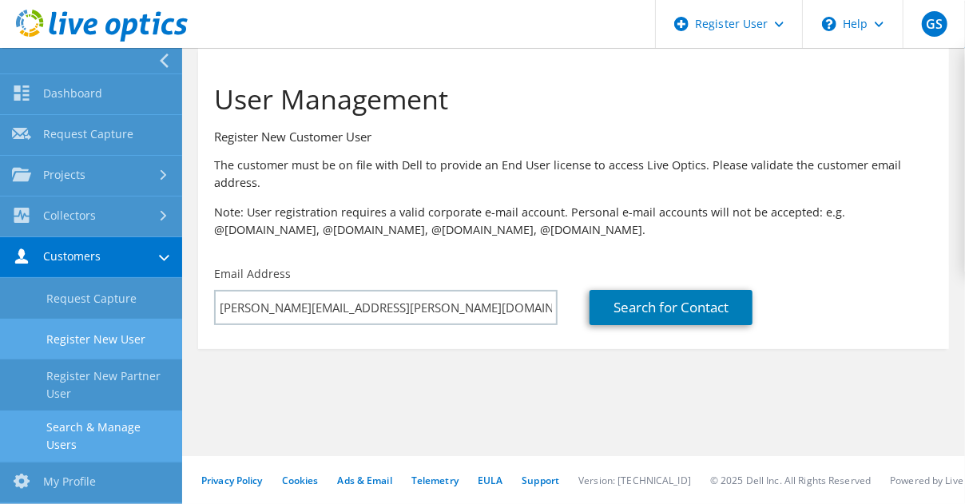
click at [106, 429] on link "Search & Manage Users" at bounding box center [91, 436] width 182 height 51
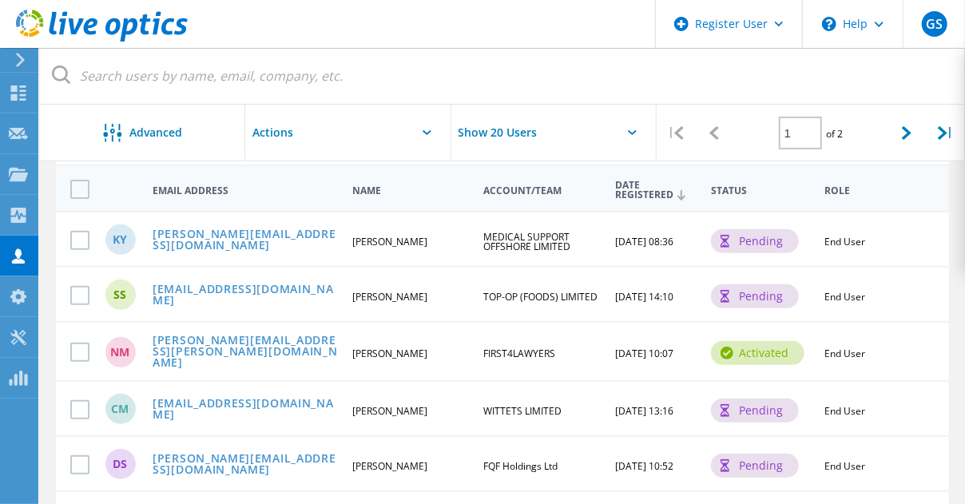
scroll to position [80, 0]
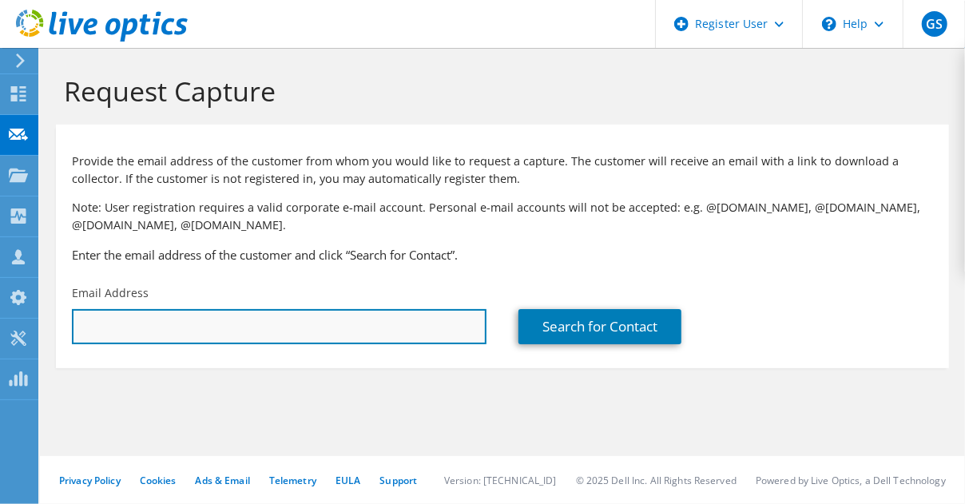
click at [121, 332] on input "text" at bounding box center [279, 326] width 415 height 35
paste input "01483 685826"
type input "01483 685826"
drag, startPoint x: 176, startPoint y: 331, endPoint x: 0, endPoint y: 330, distance: 175.8
click at [0, 330] on html "GS Dell User Gopal Singh Gopal.Singh2@dell.com Dell My Profile Log Out \n Help …" at bounding box center [482, 252] width 965 height 504
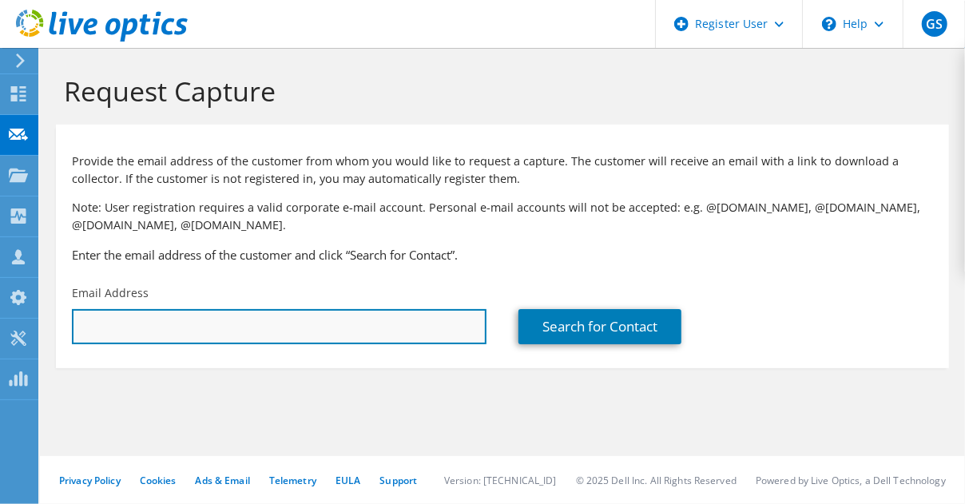
paste input "Michael.BAIN@kinectrics.com"
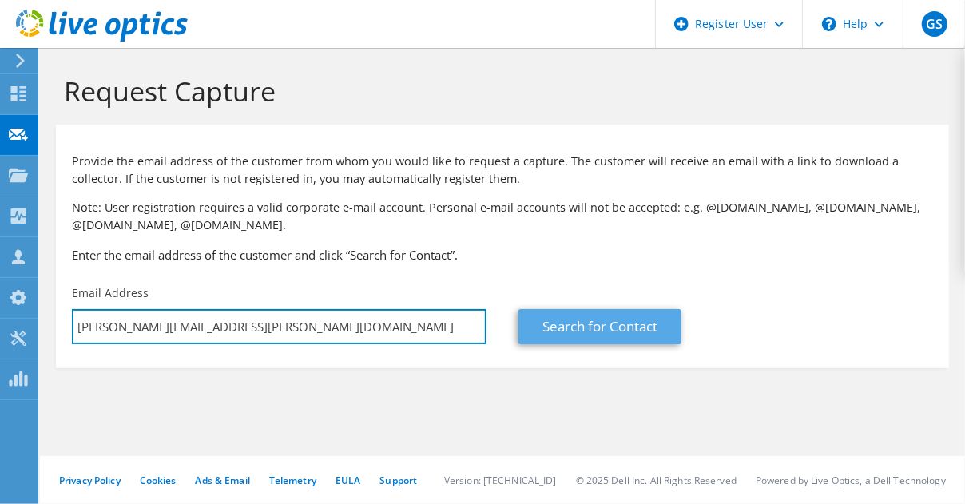
type input "Michael.BAIN@kinectrics.com"
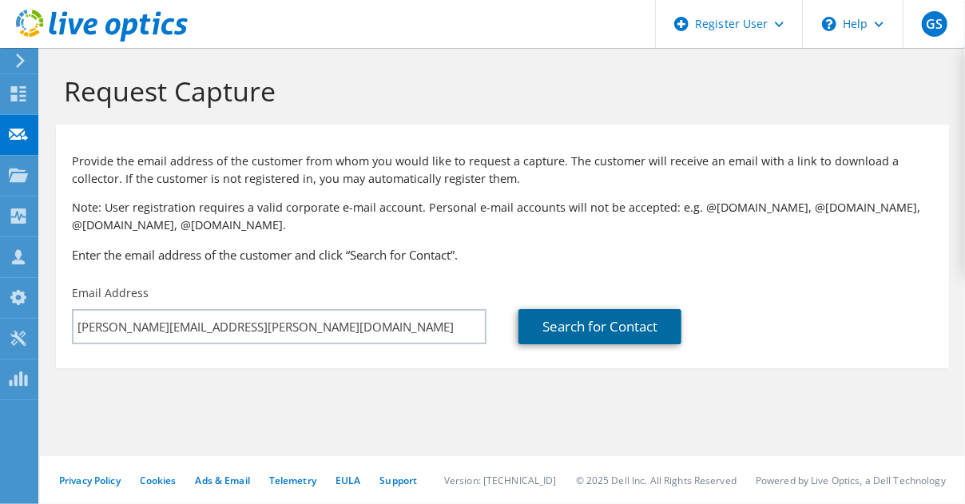
click at [638, 337] on link "Search for Contact" at bounding box center [600, 326] width 163 height 35
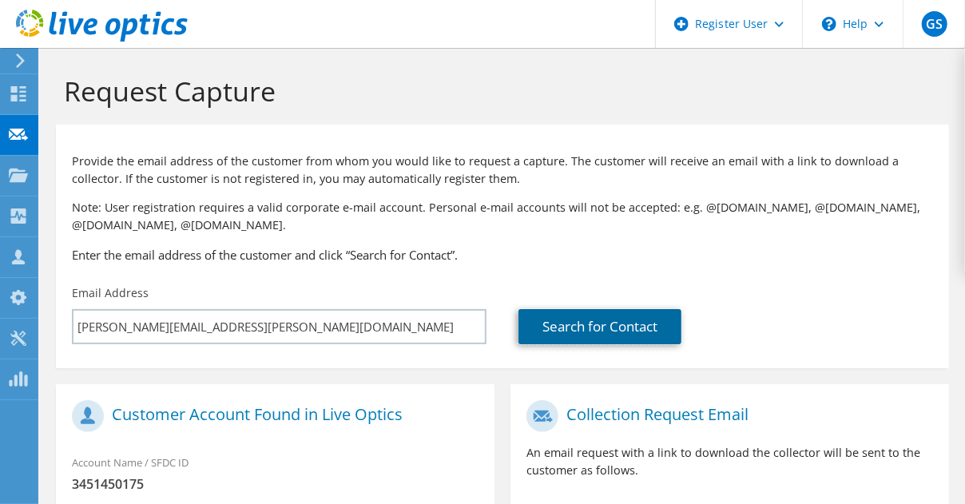
scroll to position [400, 0]
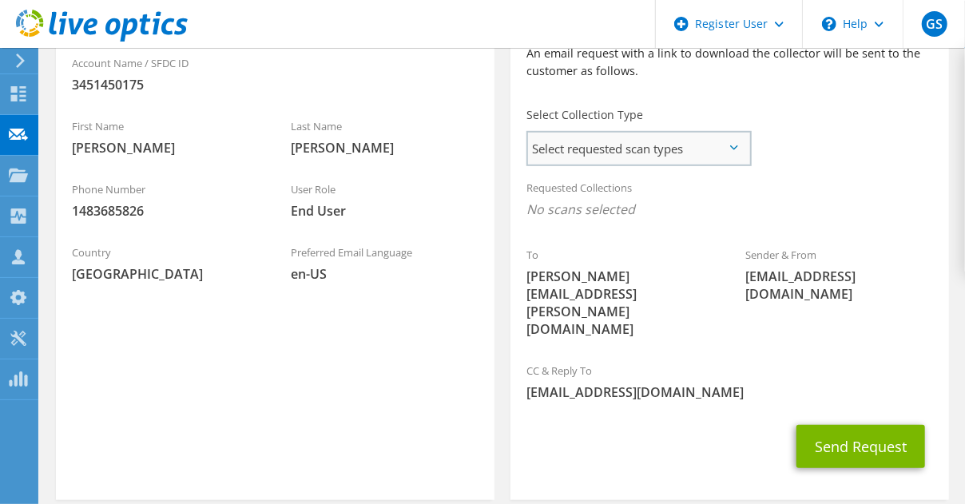
click at [699, 157] on span "Select requested scan types" at bounding box center [638, 149] width 221 height 32
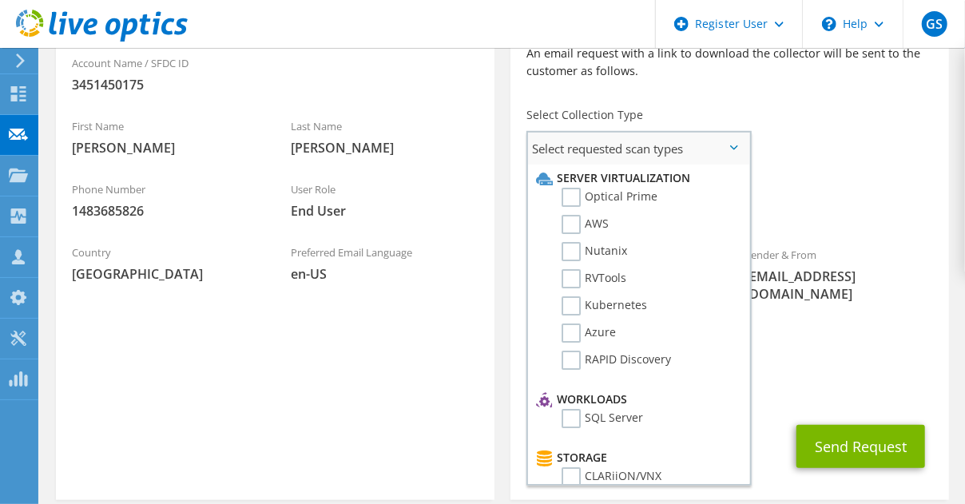
click at [699, 157] on span "Select requested scan types" at bounding box center [638, 149] width 221 height 32
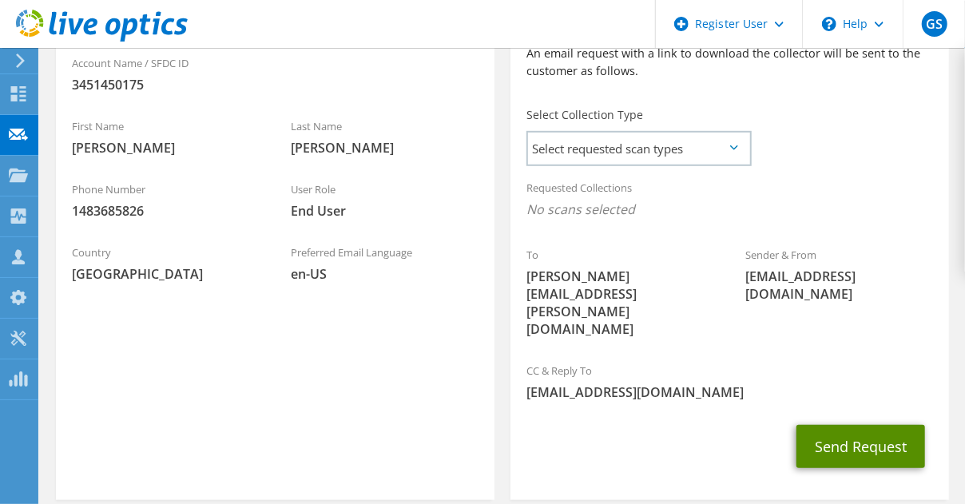
click at [843, 425] on button "Send Request" at bounding box center [861, 446] width 129 height 43
